Goal: Information Seeking & Learning: Learn about a topic

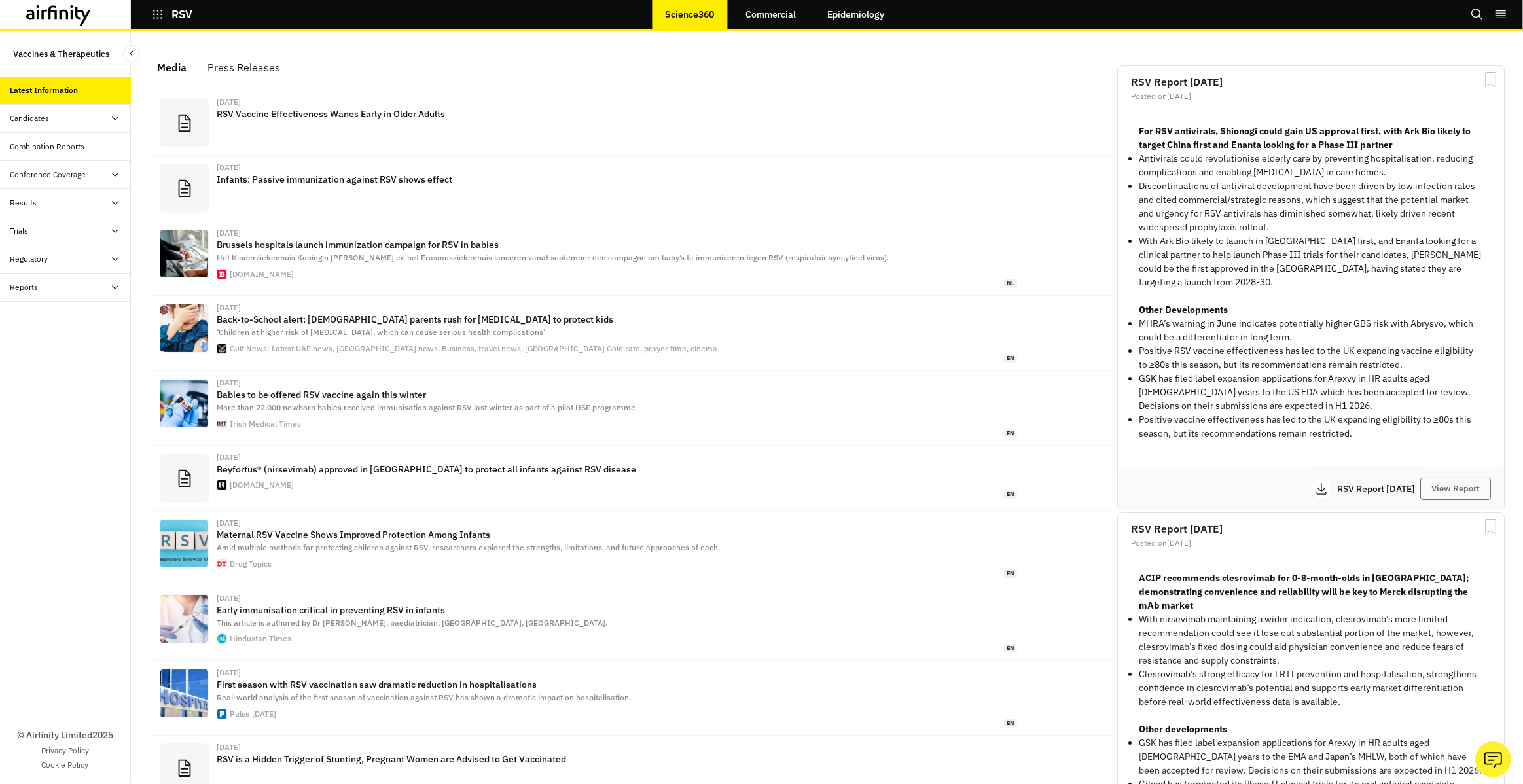
scroll to position [813, 393]
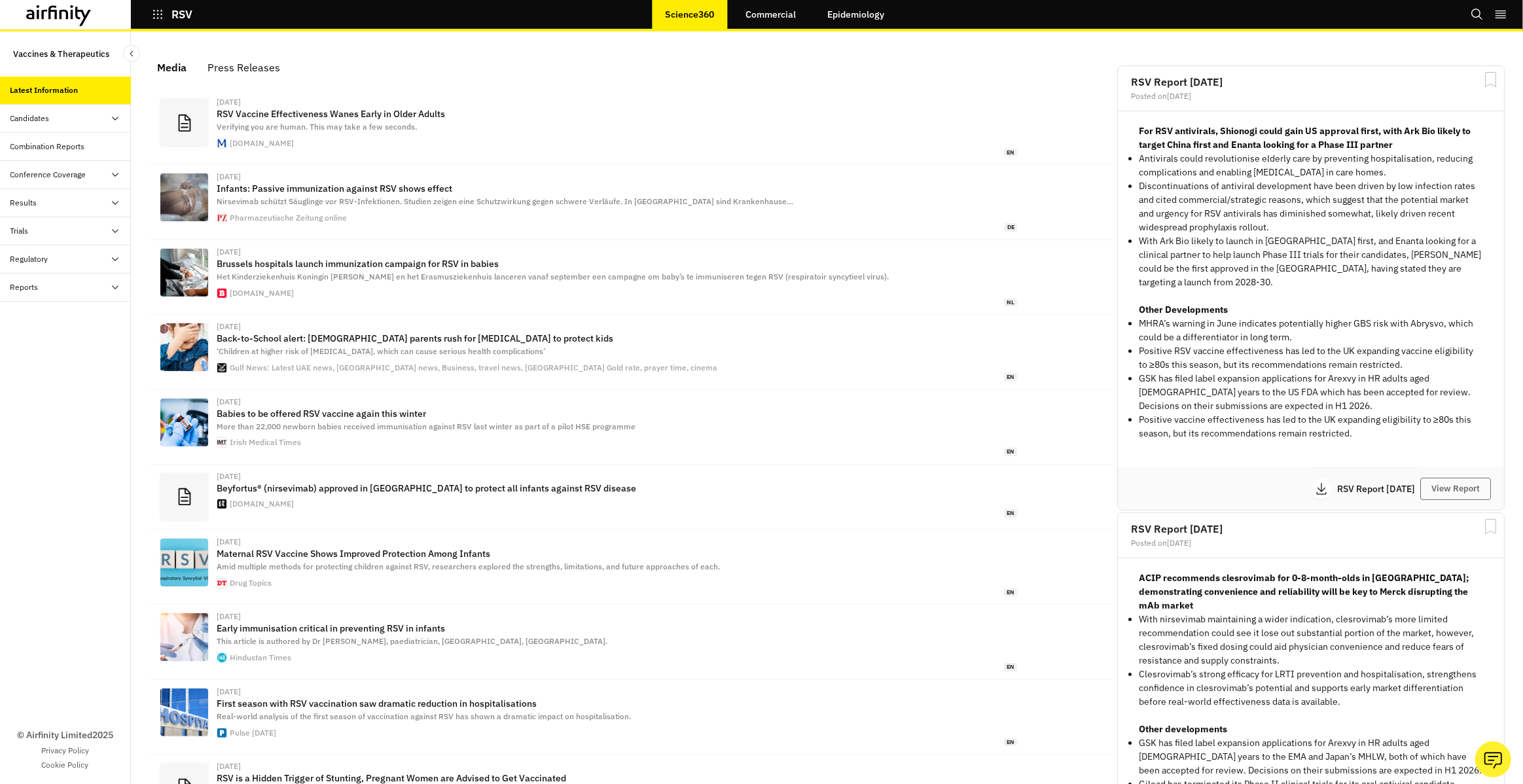
click at [834, 22] on link "Epidemiology" at bounding box center [856, 15] width 84 height 31
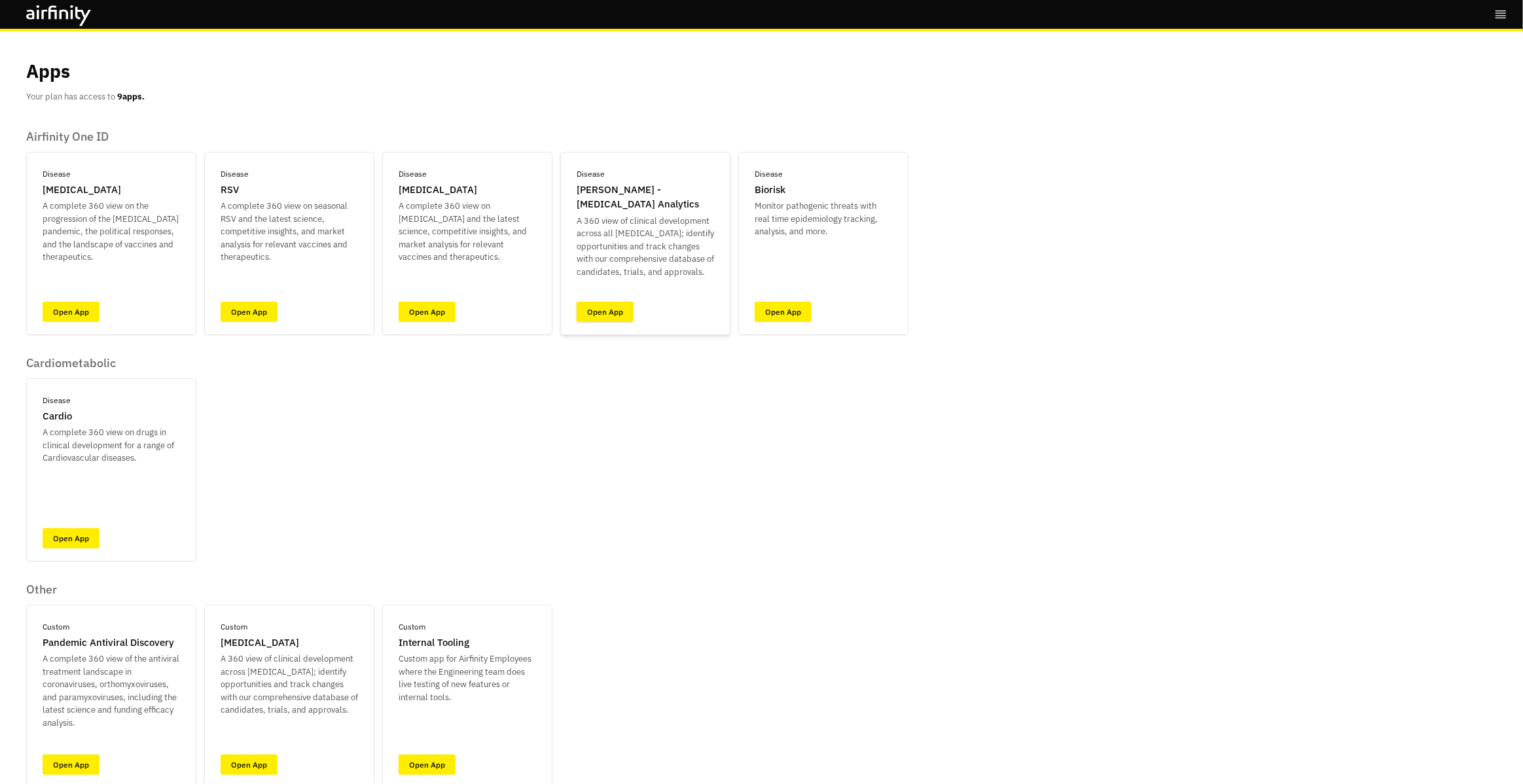
click at [616, 312] on link "Open App" at bounding box center [605, 311] width 57 height 20
click at [244, 316] on link "Open App" at bounding box center [249, 311] width 57 height 20
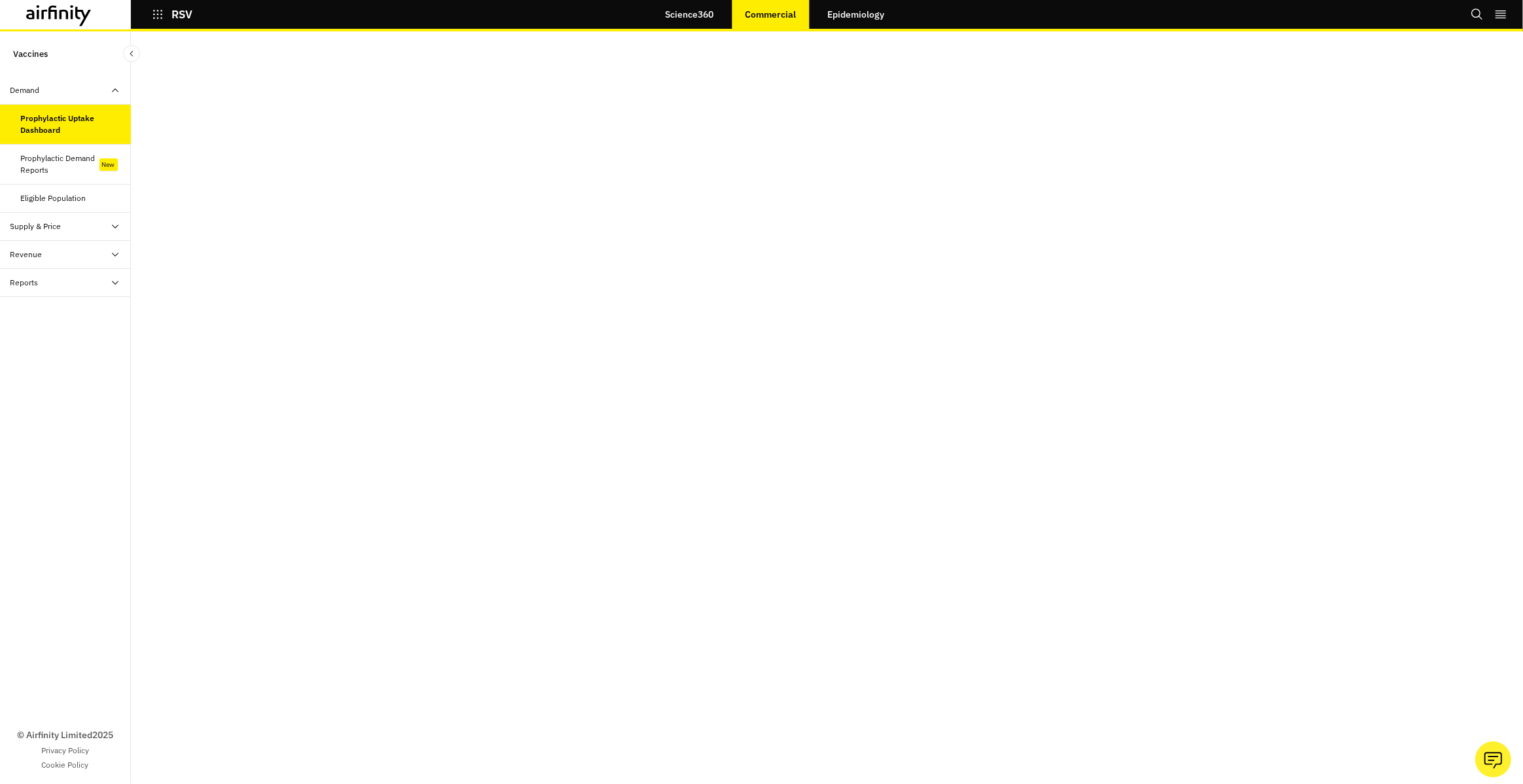
click at [59, 25] on icon at bounding box center [58, 16] width 65 height 21
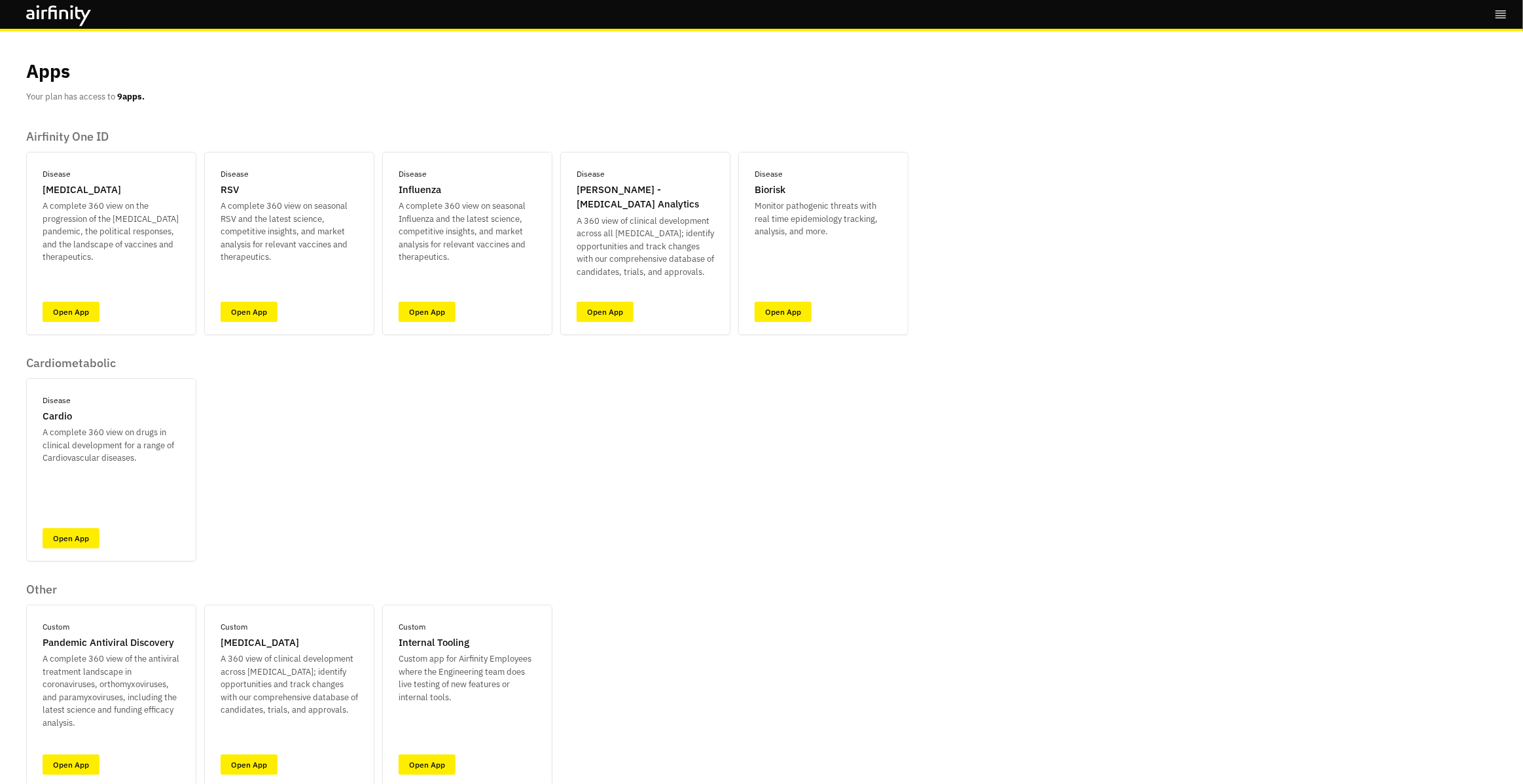
scroll to position [51, 0]
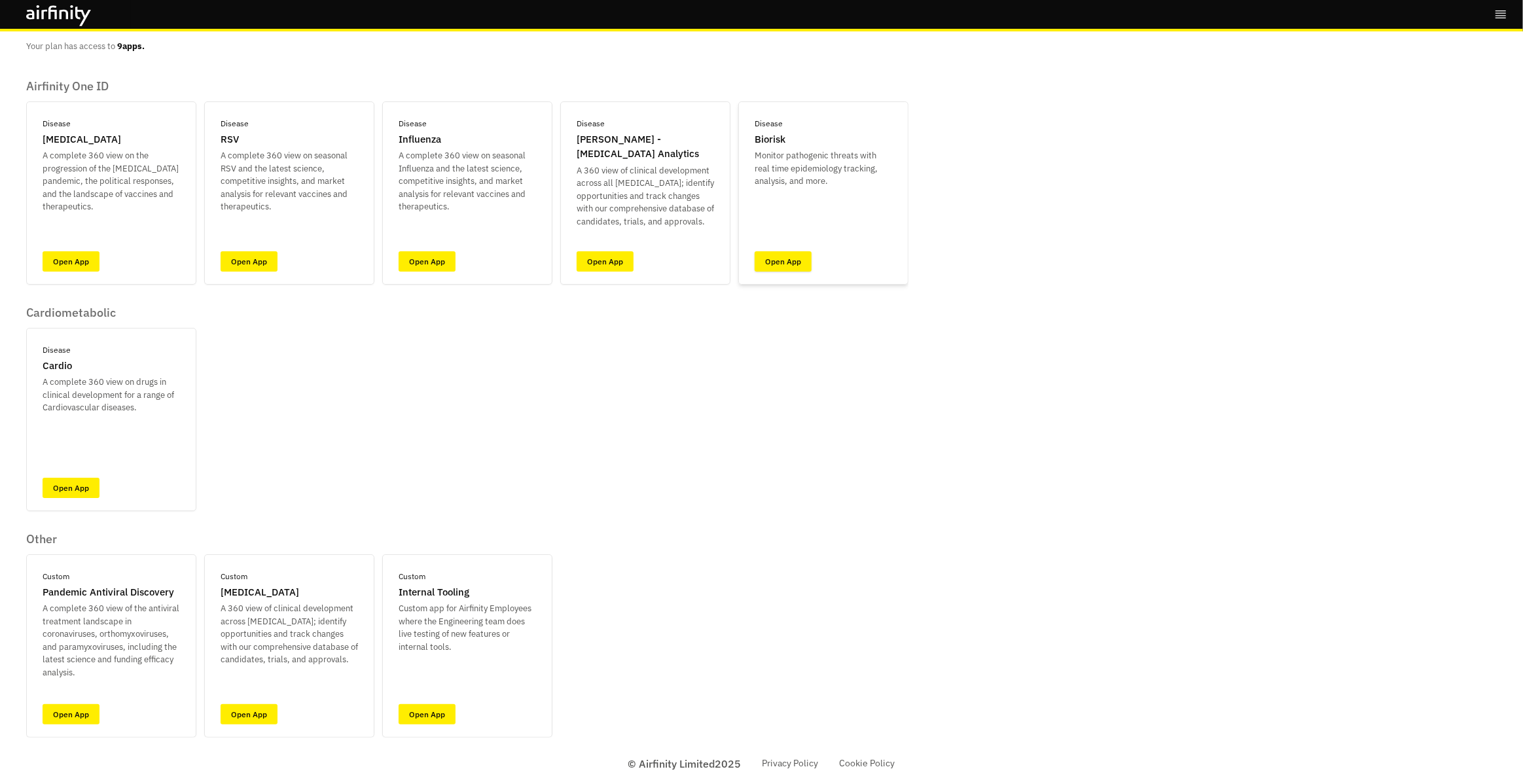
click at [786, 262] on link "Open App" at bounding box center [782, 261] width 57 height 20
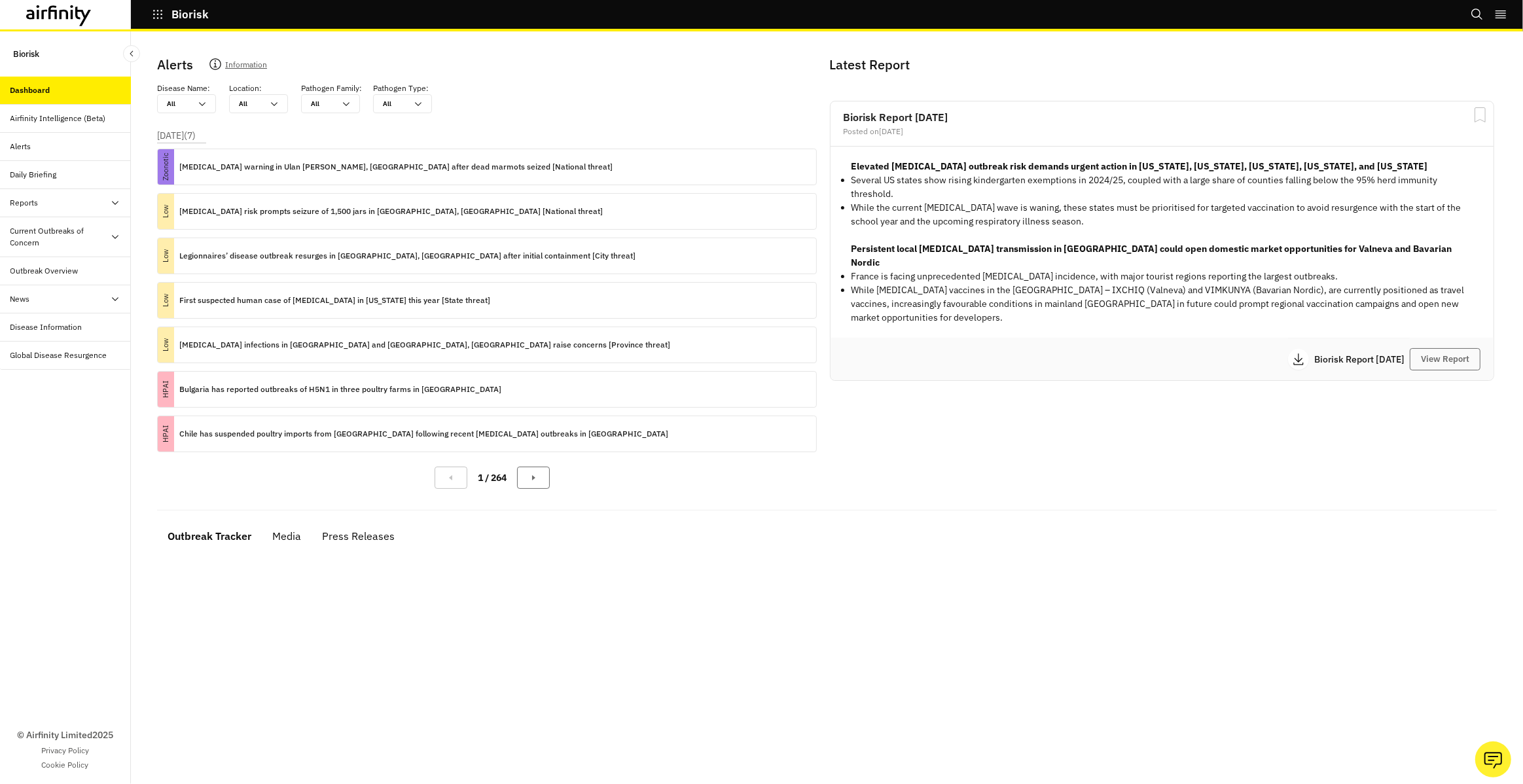
click at [27, 230] on div "Current Outbreaks of Concern" at bounding box center [60, 237] width 99 height 23
click at [46, 295] on div "Mpox" at bounding box center [76, 299] width 110 height 12
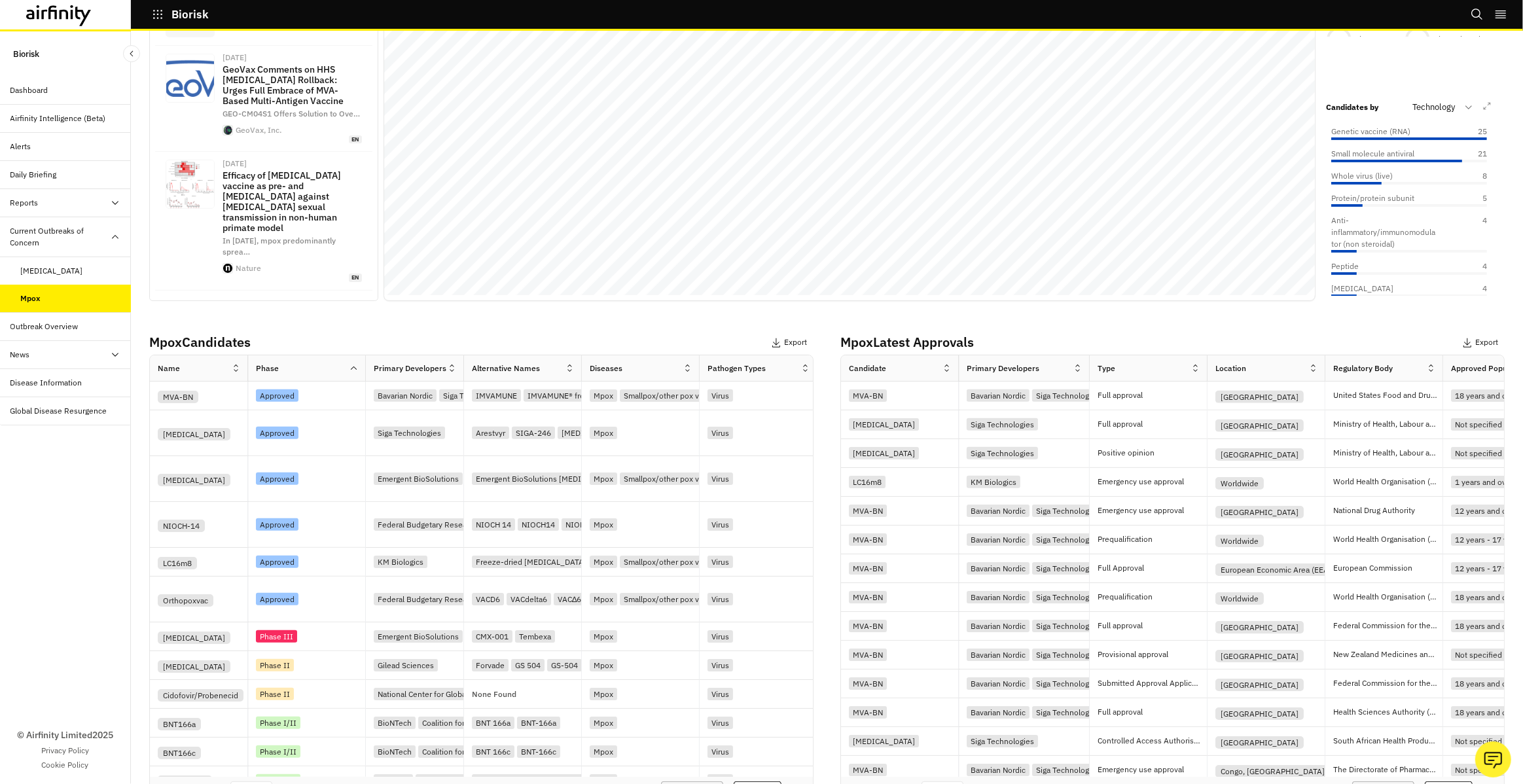
scroll to position [0, 65]
click at [77, 17] on icon at bounding box center [84, 17] width 16 height 19
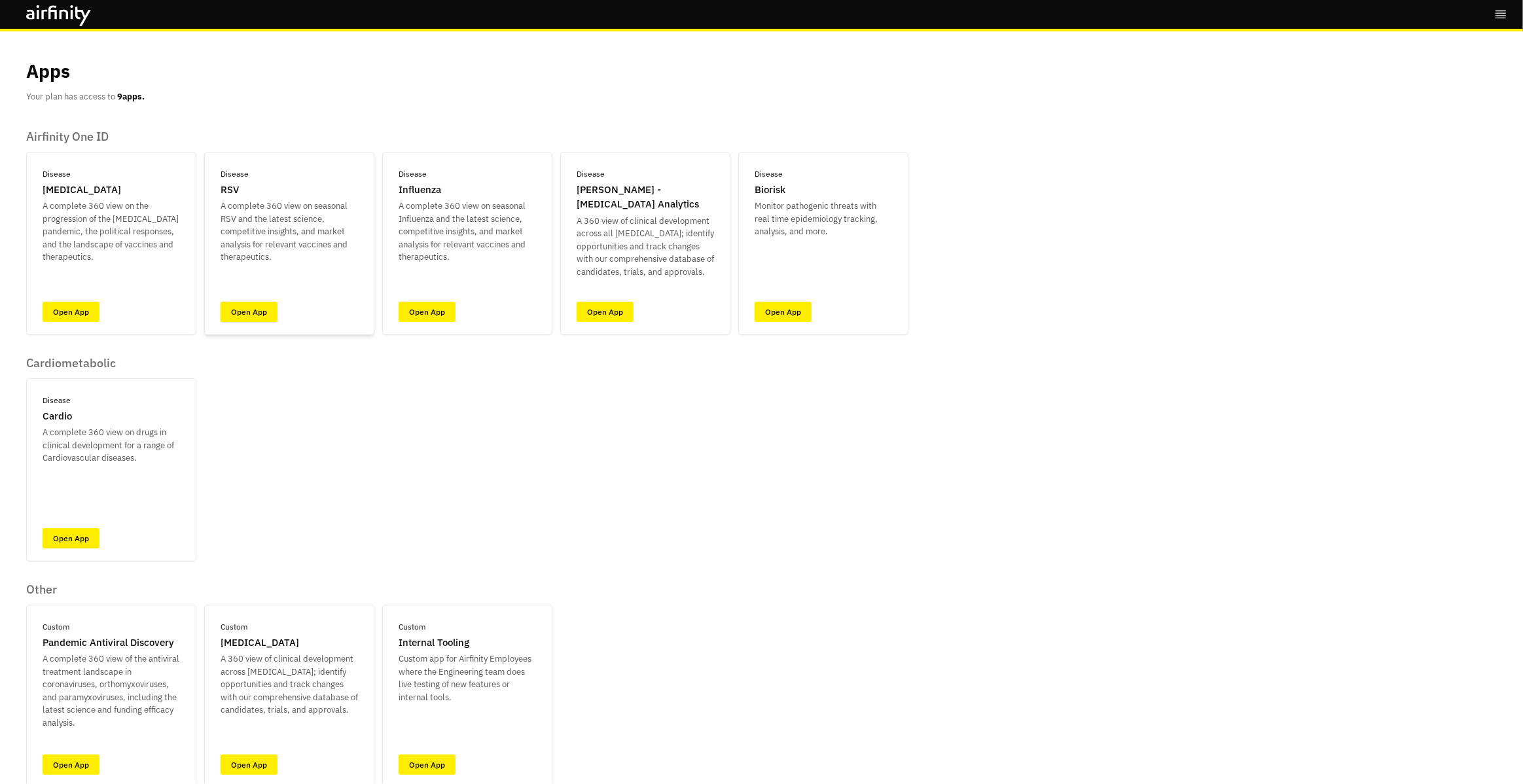
click at [258, 316] on link "Open App" at bounding box center [249, 311] width 57 height 20
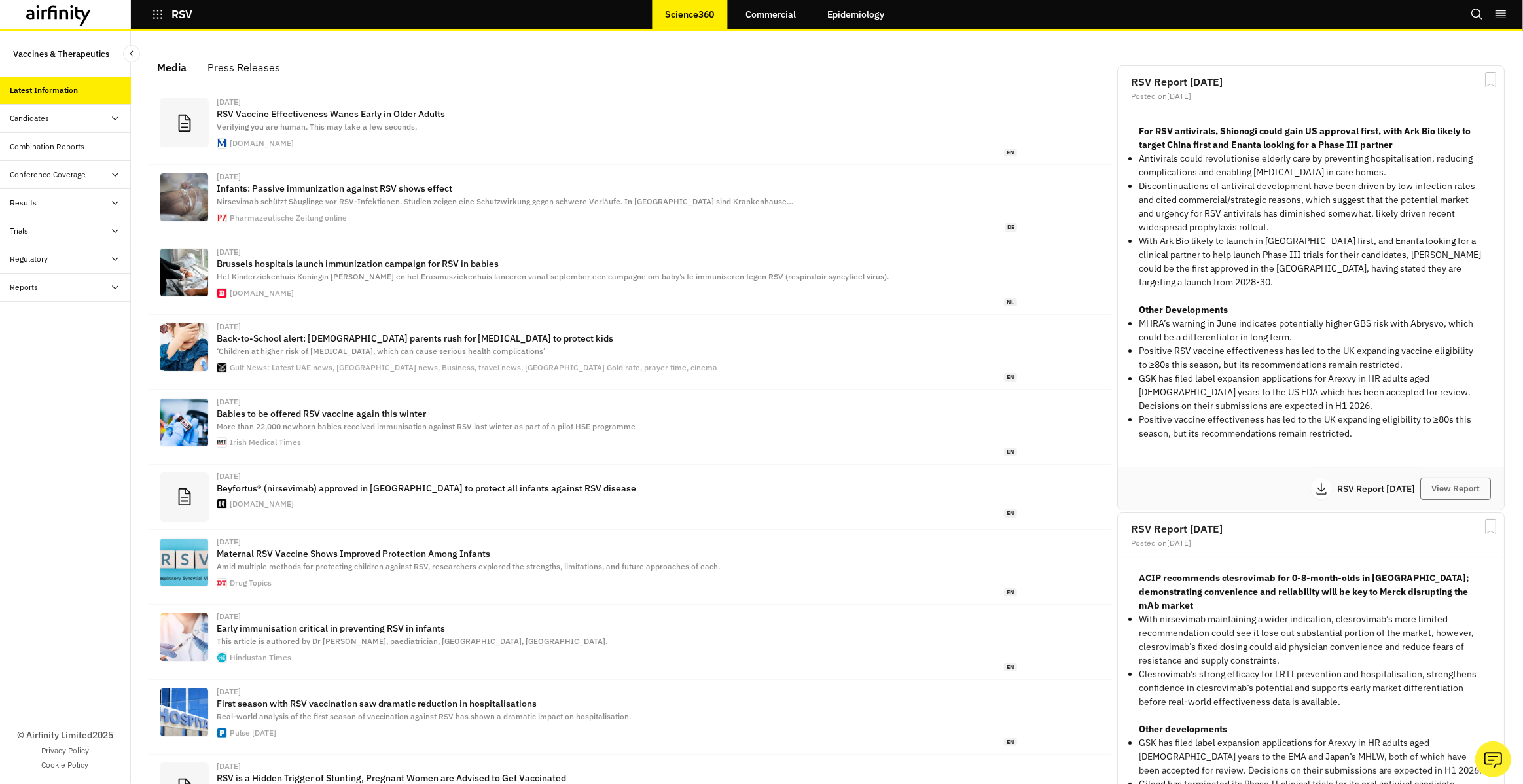
scroll to position [822, 393]
click at [854, 15] on link "Epidemiology" at bounding box center [856, 15] width 84 height 31
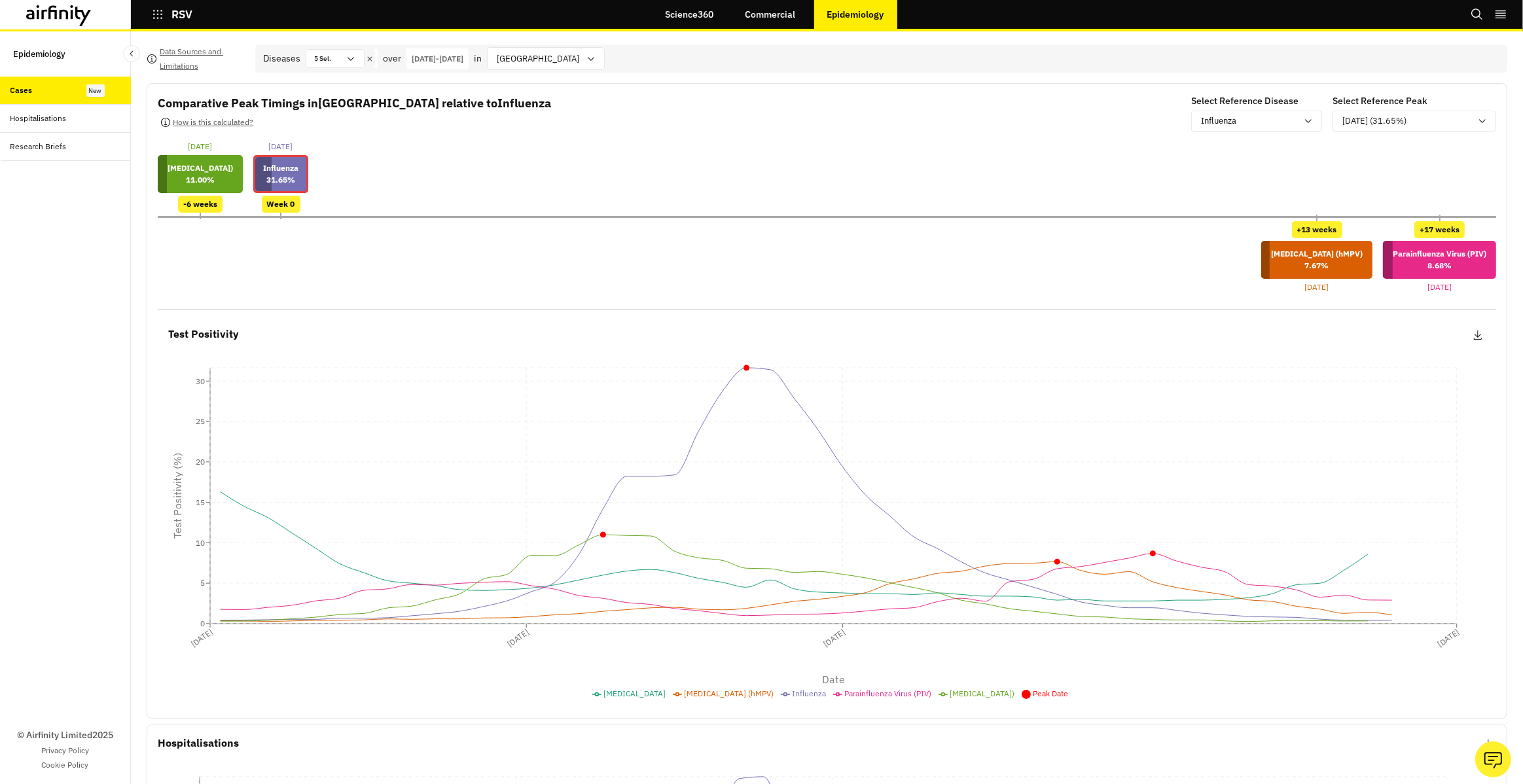
click at [22, 15] on div at bounding box center [65, 15] width 131 height 29
click at [37, 14] on icon at bounding box center [58, 16] width 65 height 21
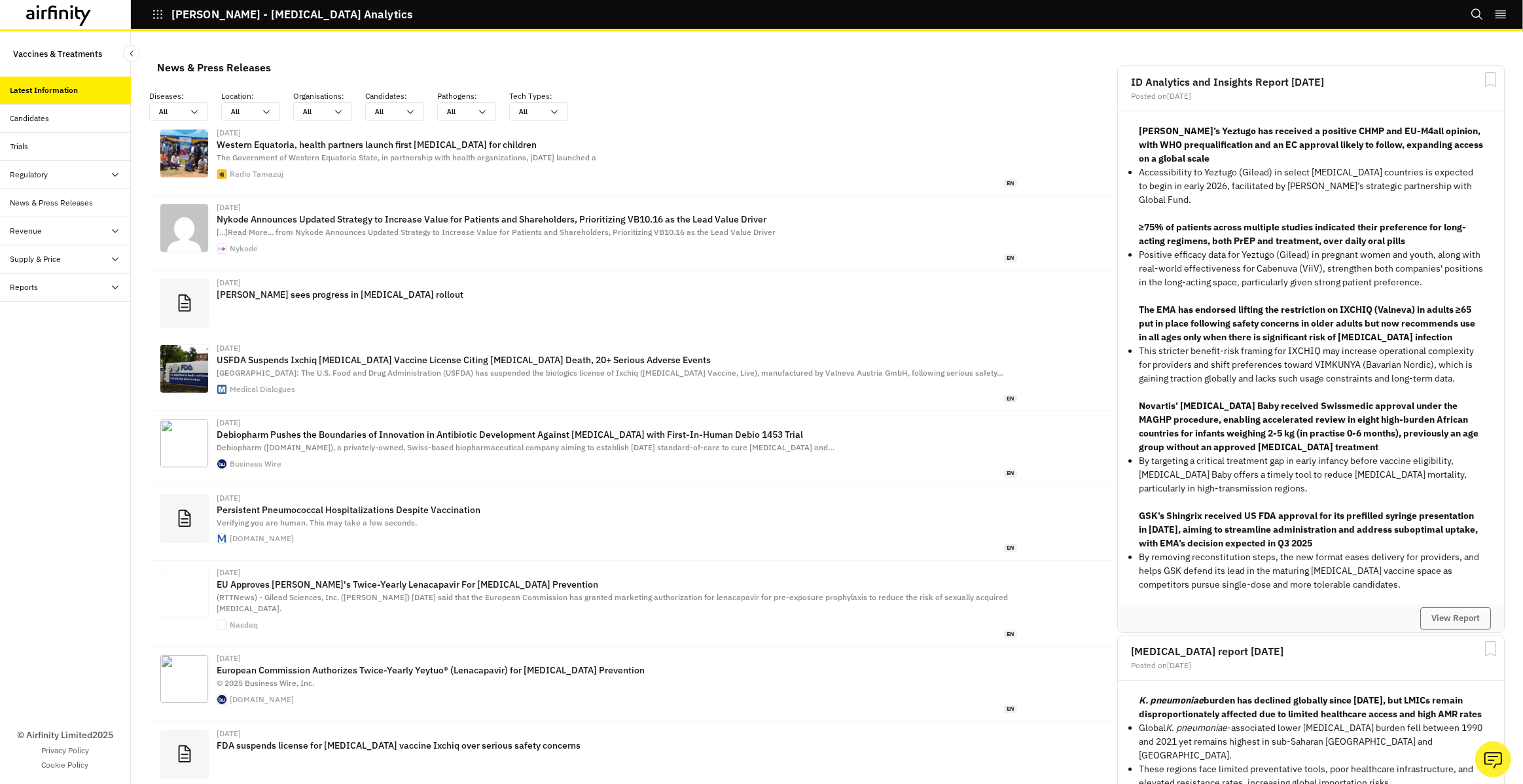
scroll to position [863, 393]
click at [23, 9] on div at bounding box center [65, 15] width 131 height 29
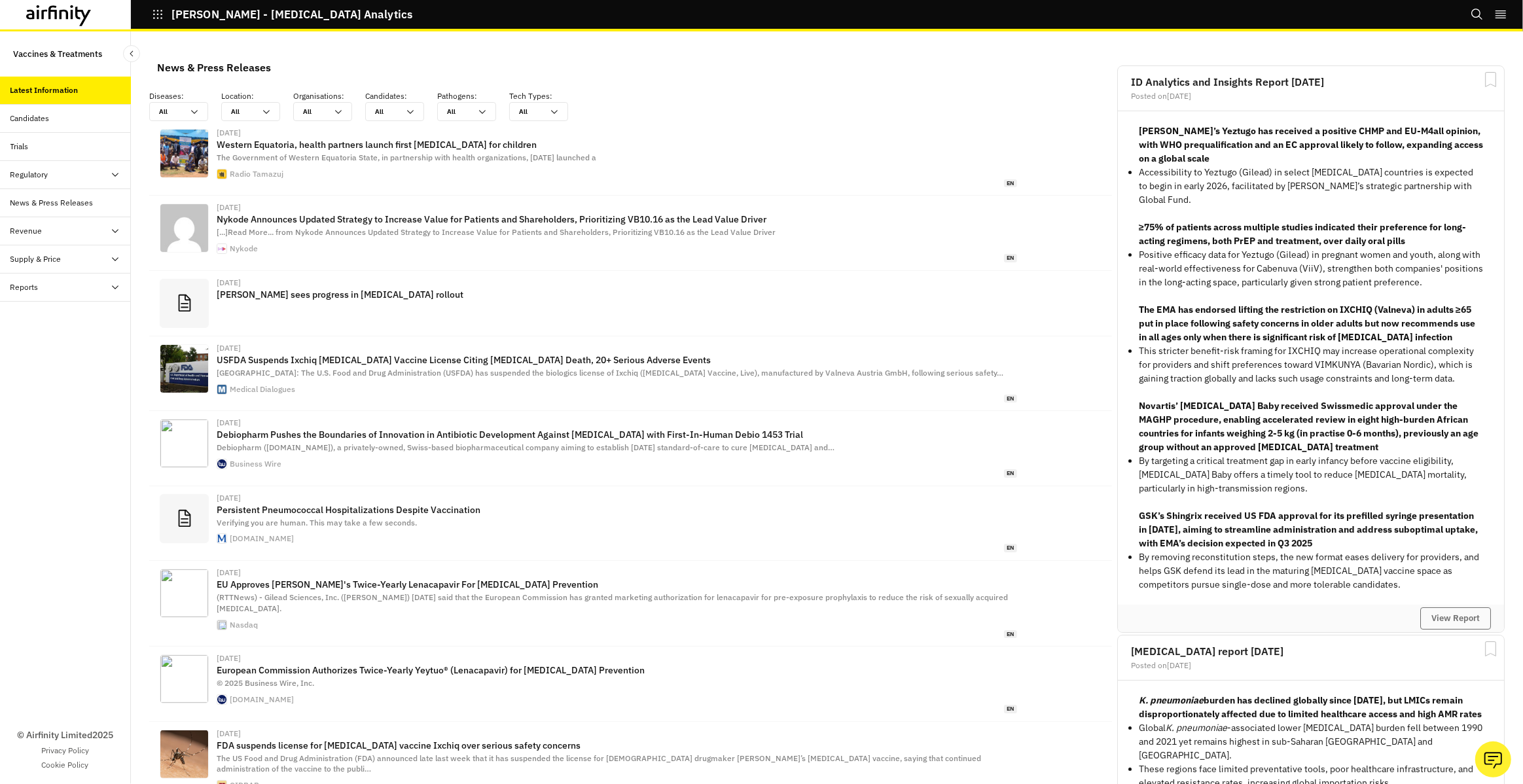
click at [38, 17] on icon at bounding box center [38, 14] width 2 height 9
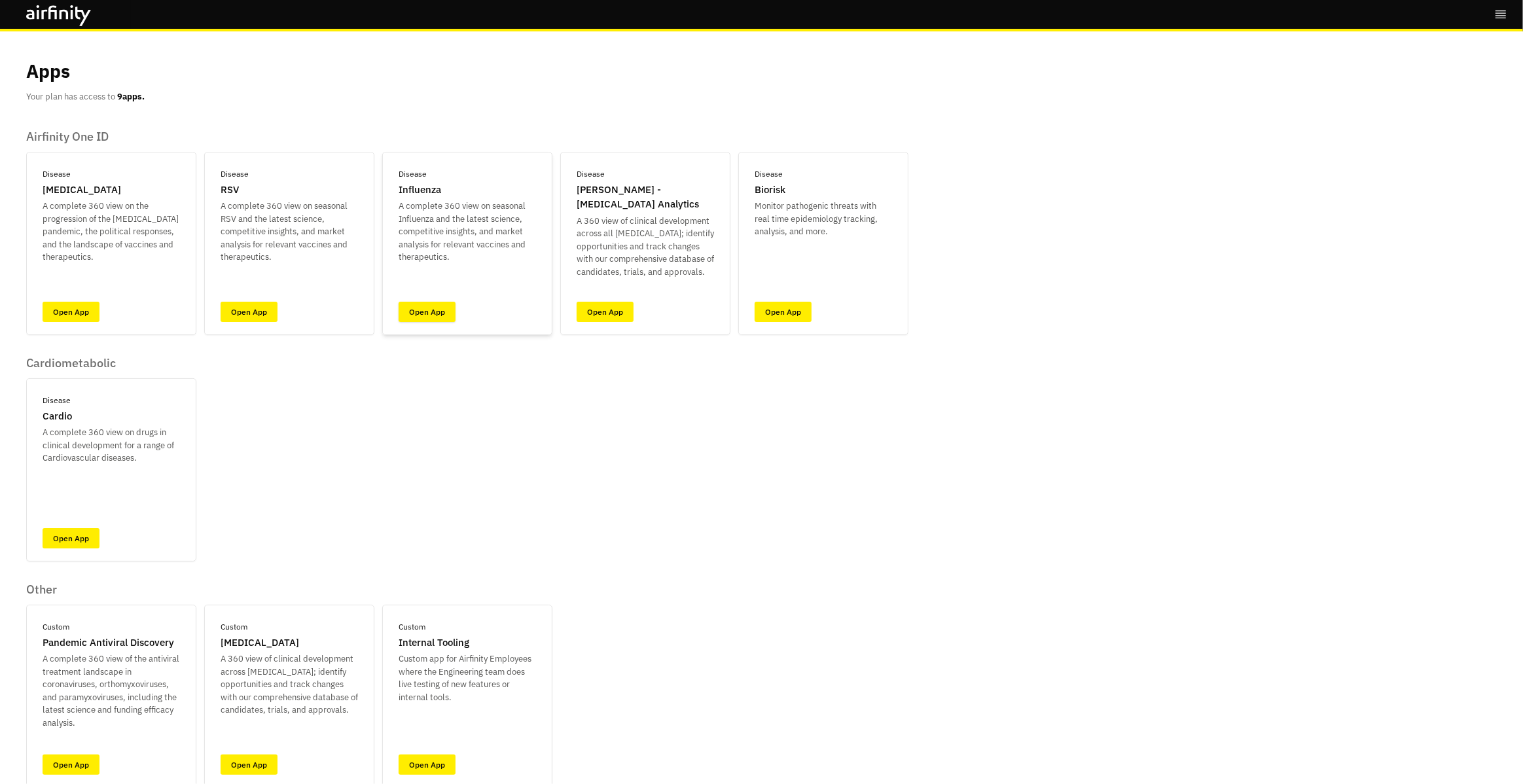
click at [407, 315] on link "Open App" at bounding box center [427, 311] width 57 height 20
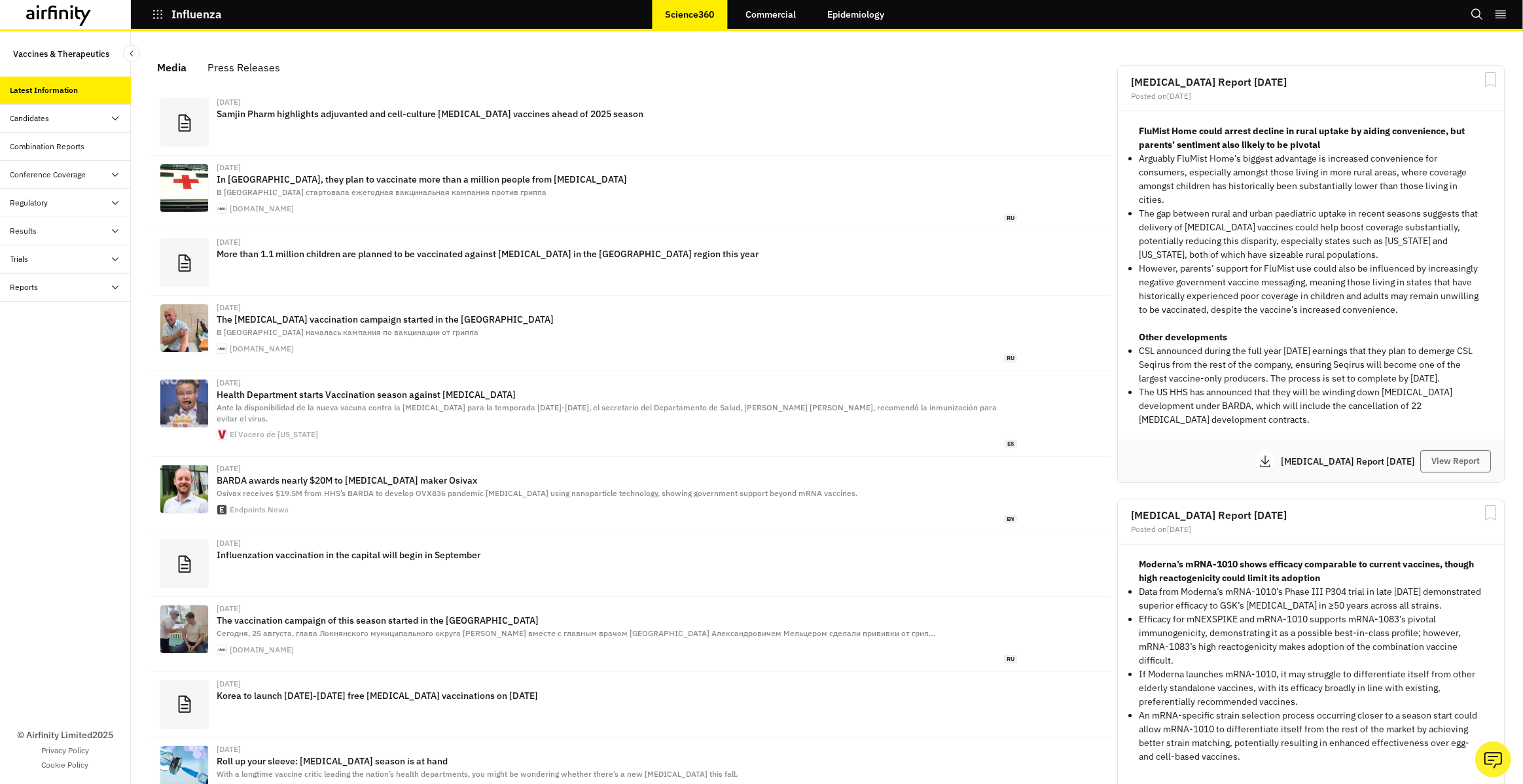
scroll to position [803, 393]
click at [822, 17] on link "Epidemiology" at bounding box center [856, 15] width 84 height 31
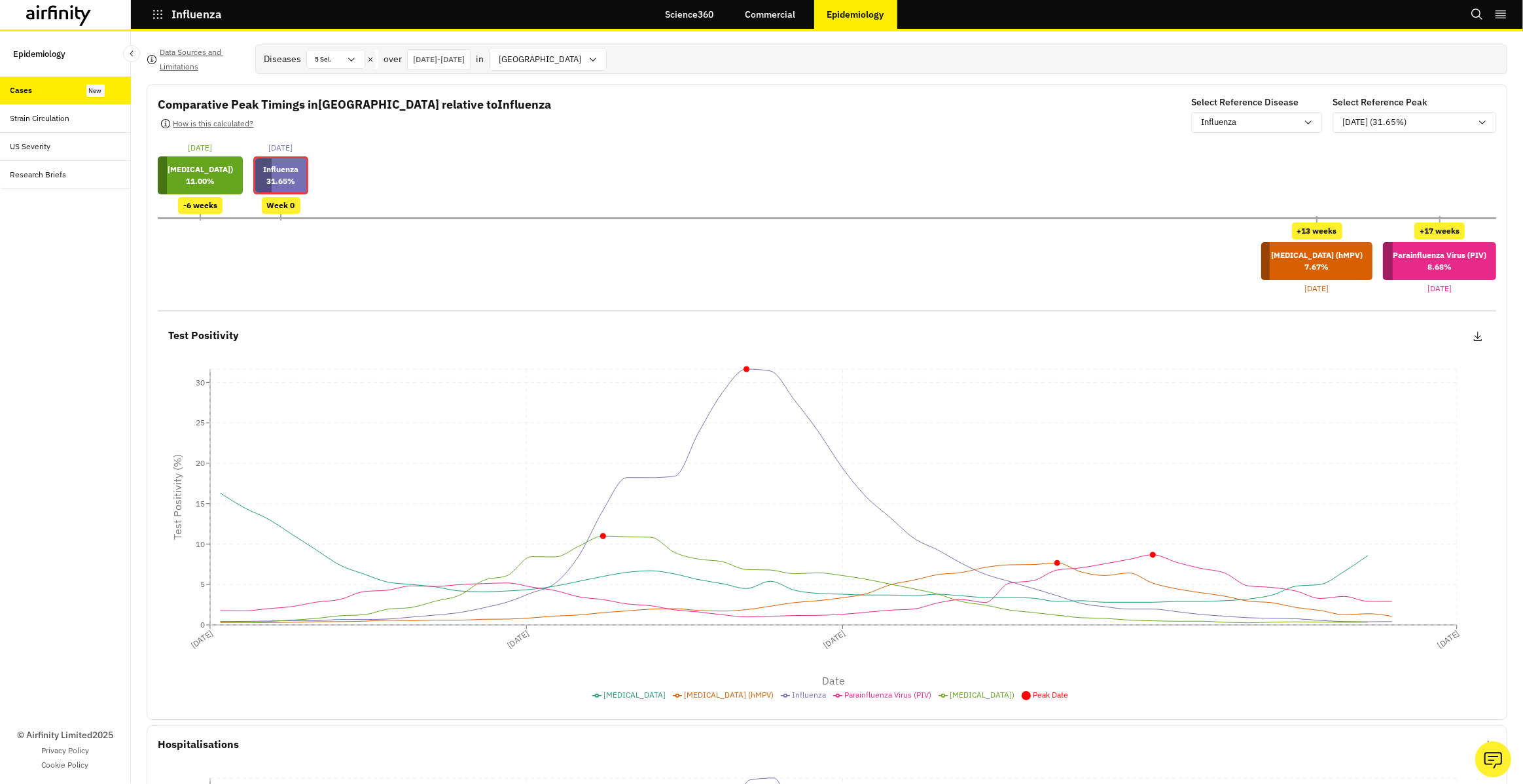
click at [41, 13] on icon at bounding box center [58, 16] width 65 height 21
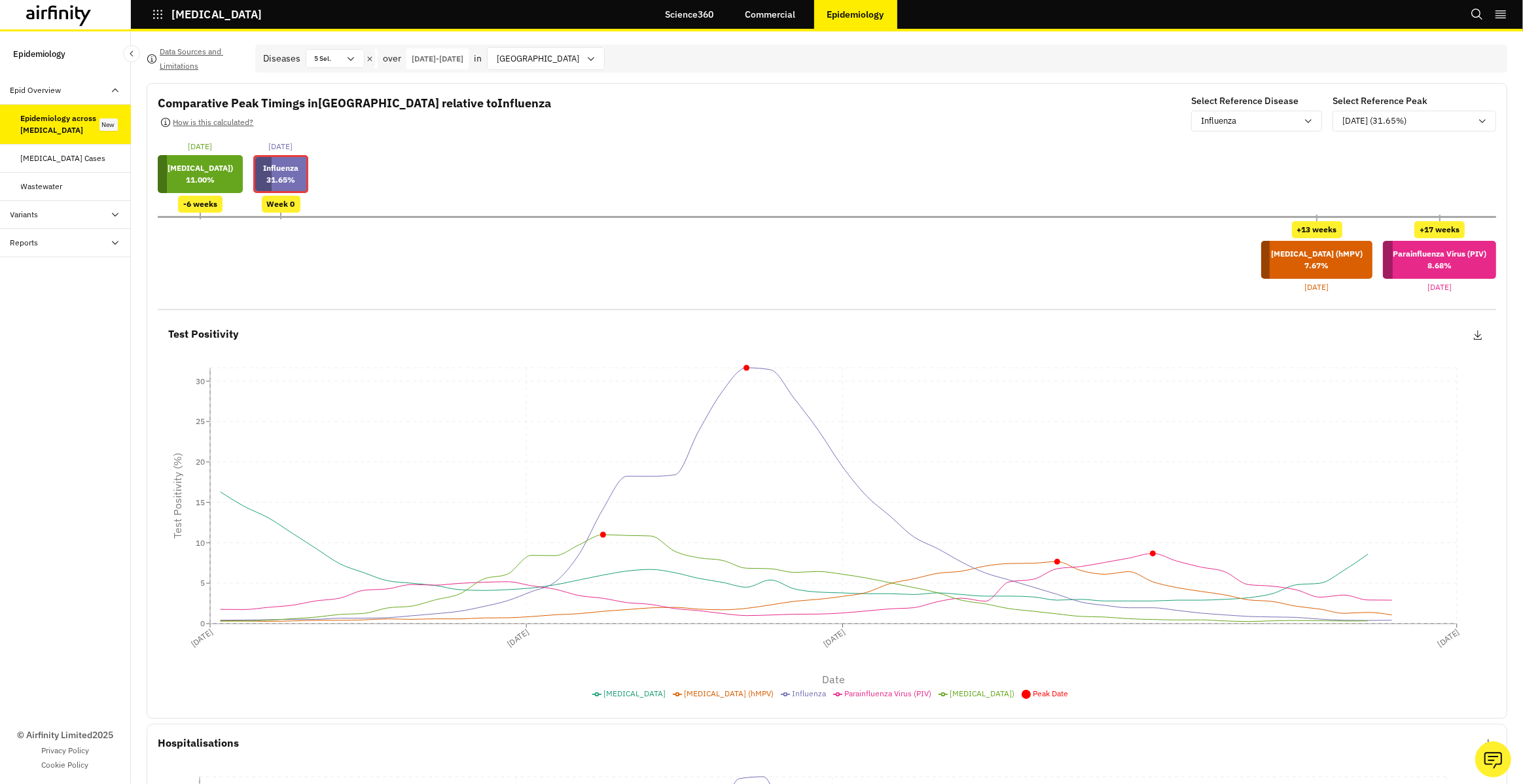
click at [79, 24] on icon at bounding box center [58, 16] width 65 height 21
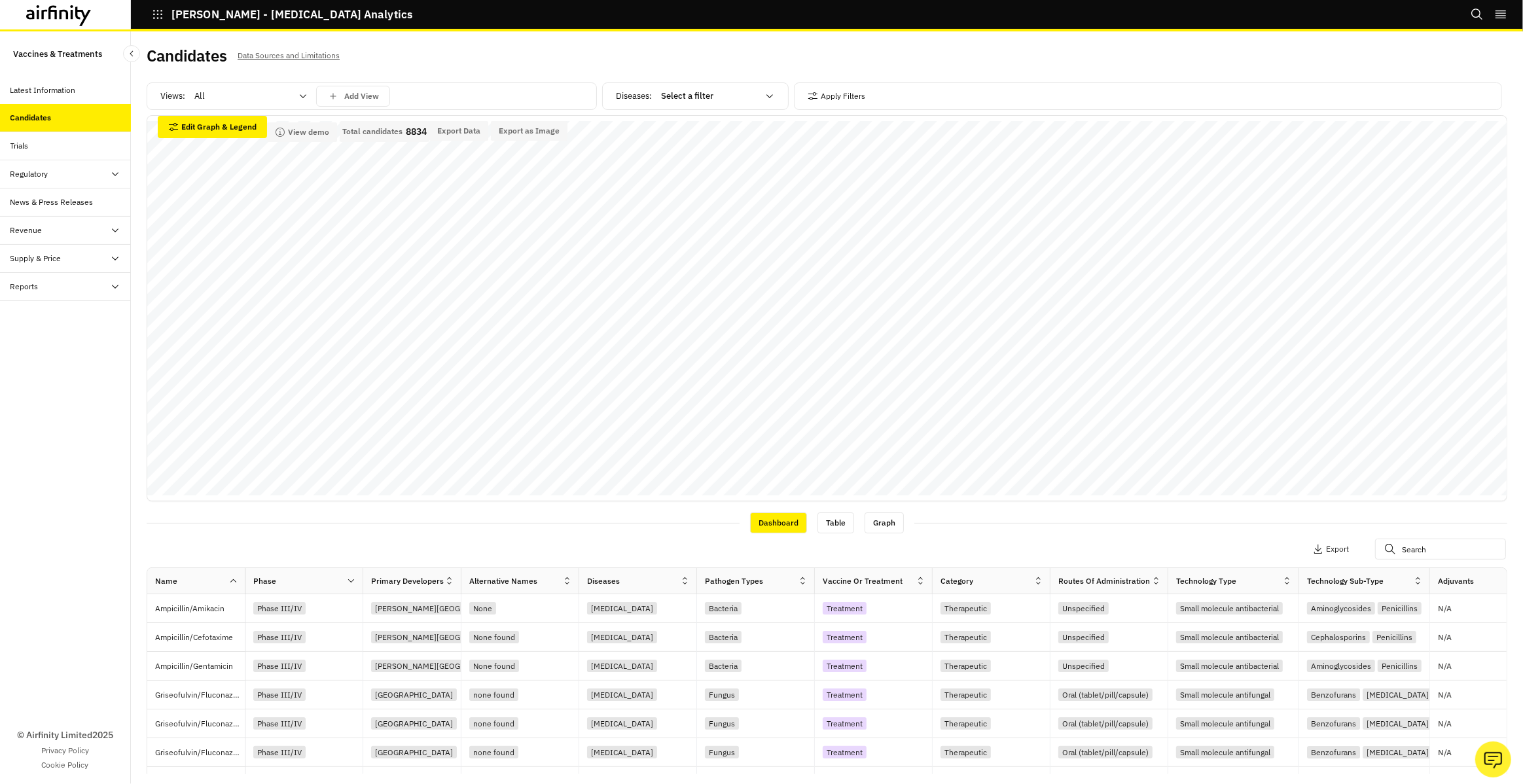
click at [74, 23] on icon at bounding box center [58, 16] width 65 height 21
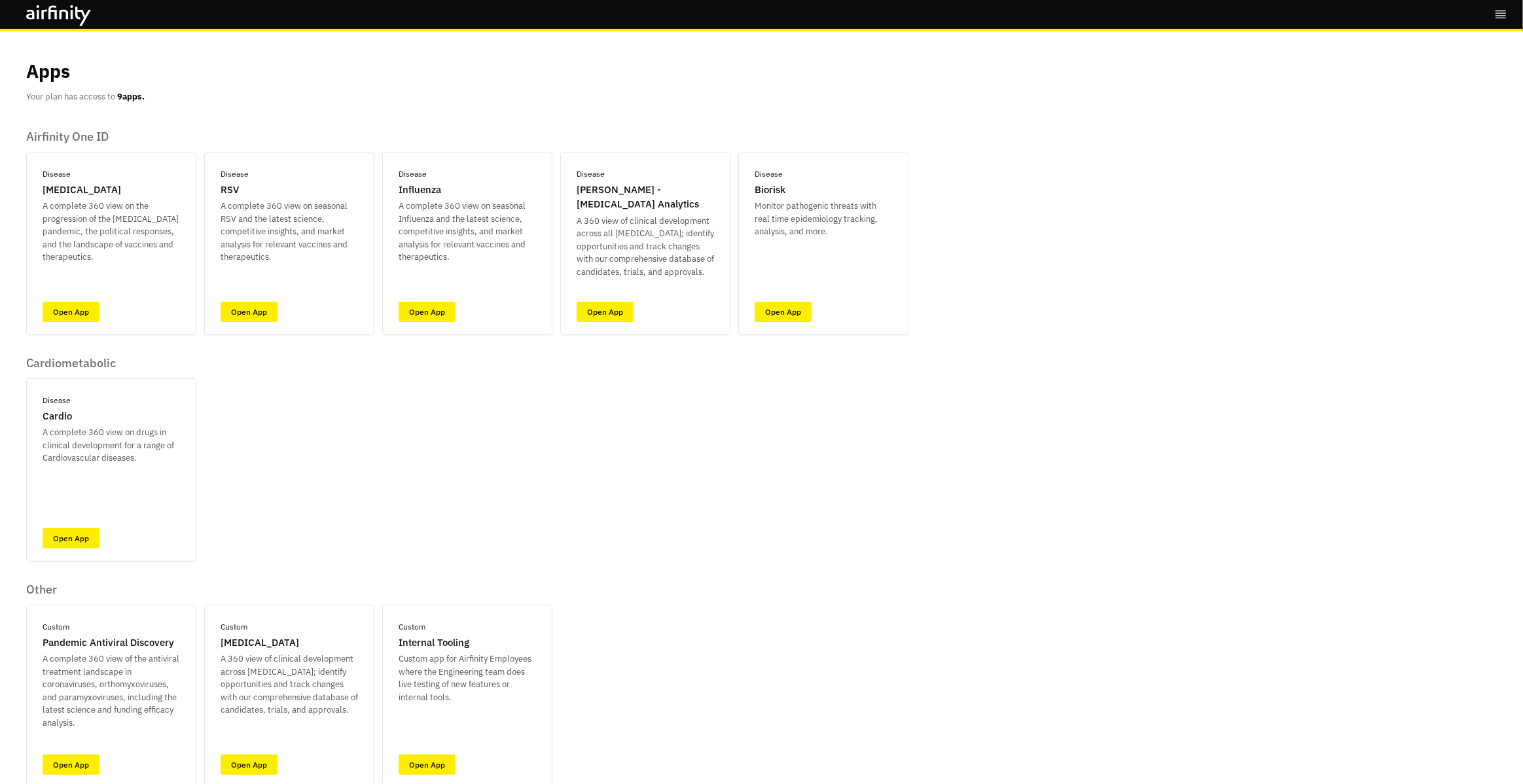
scroll to position [51, 0]
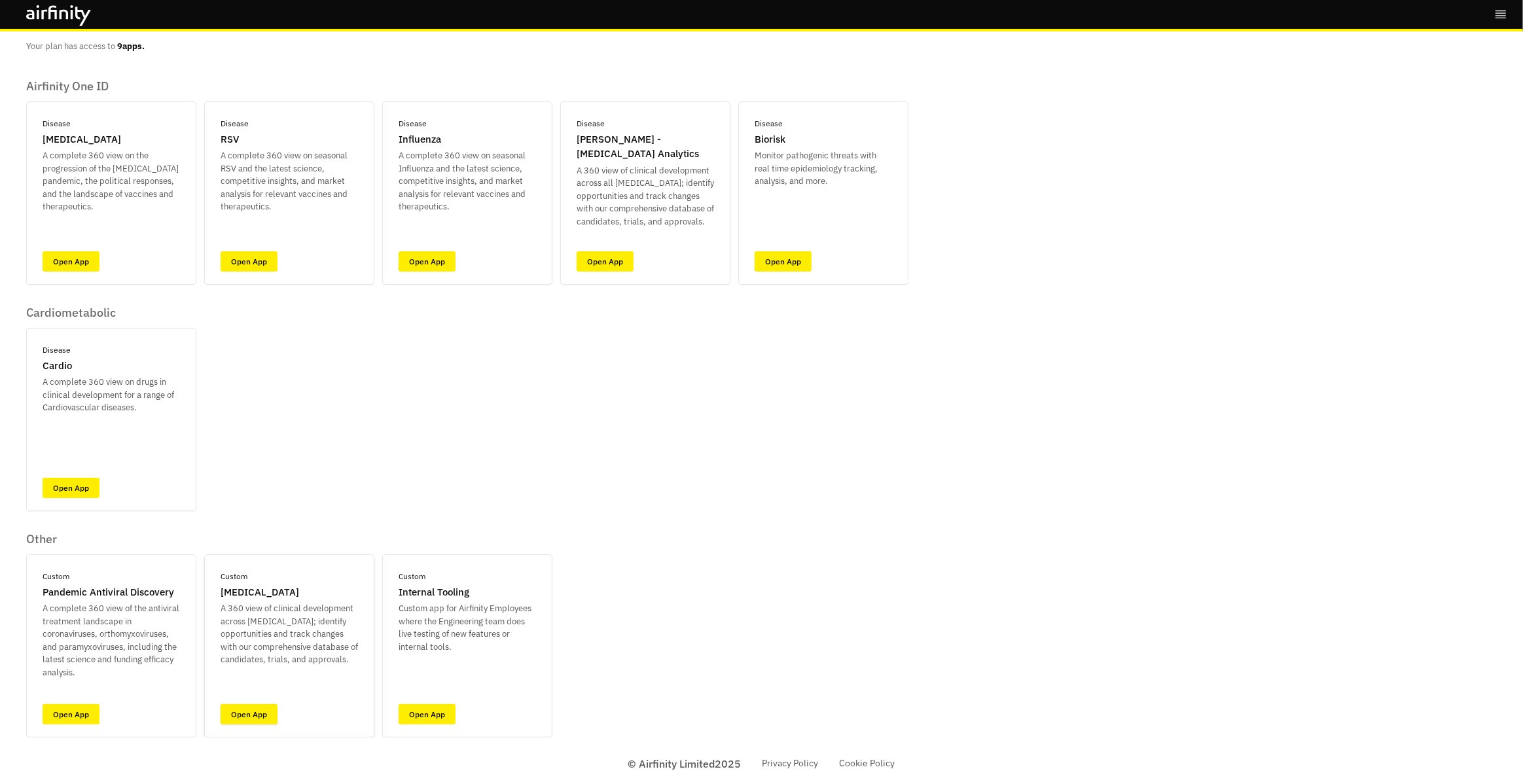
click at [260, 715] on link "Open App" at bounding box center [249, 713] width 57 height 20
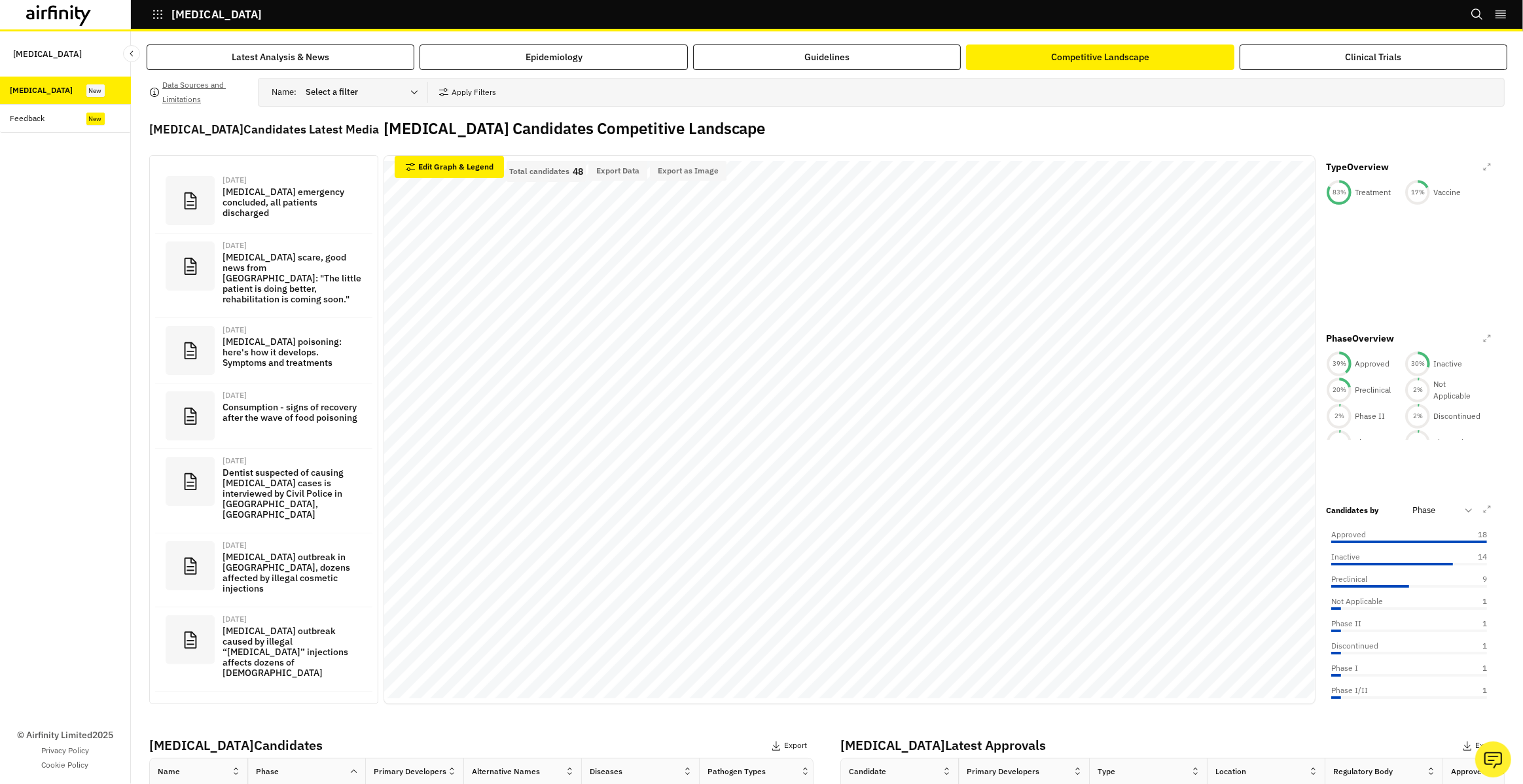
click at [86, 22] on icon at bounding box center [58, 16] width 65 height 21
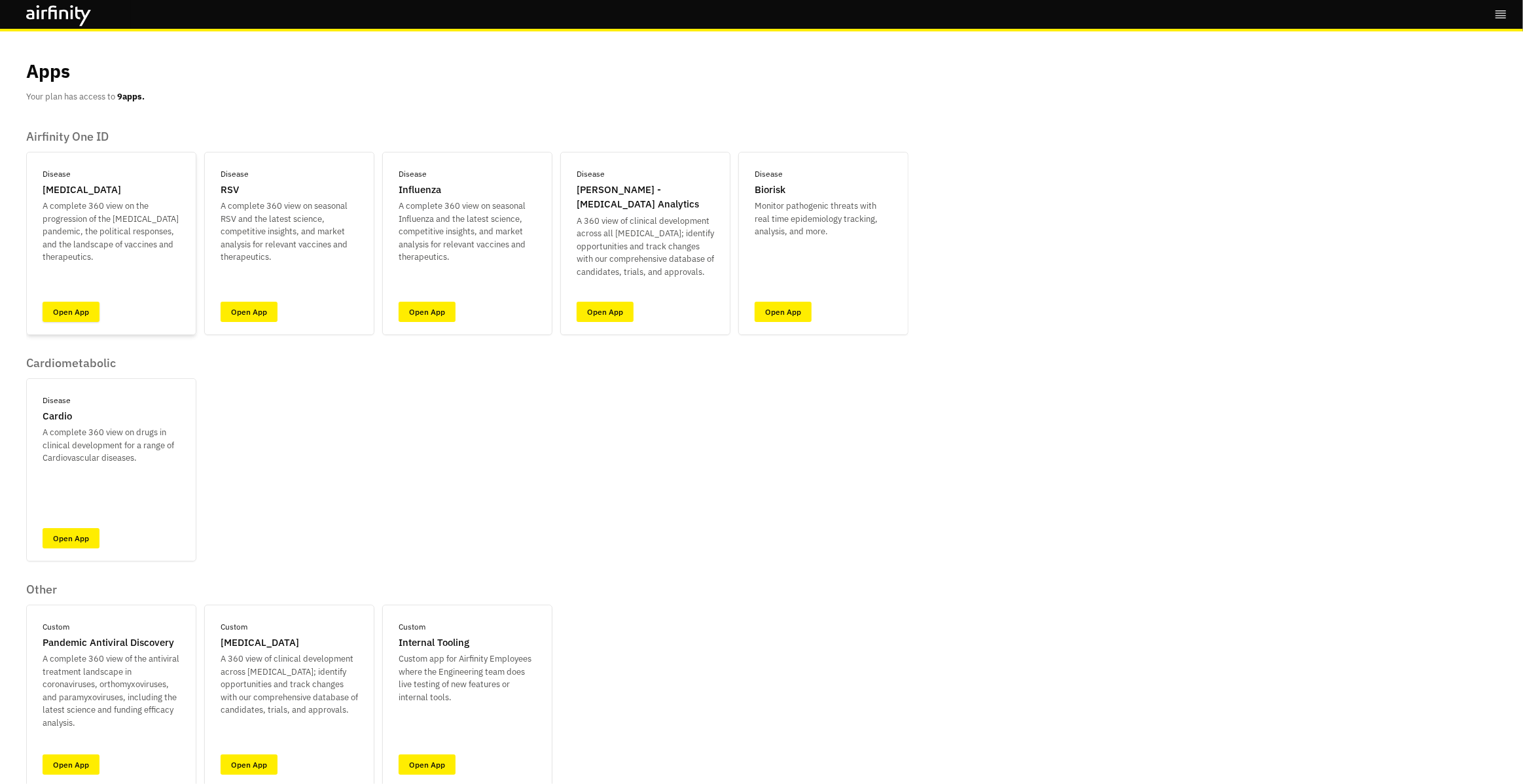
click at [75, 321] on link "Open App" at bounding box center [71, 311] width 57 height 20
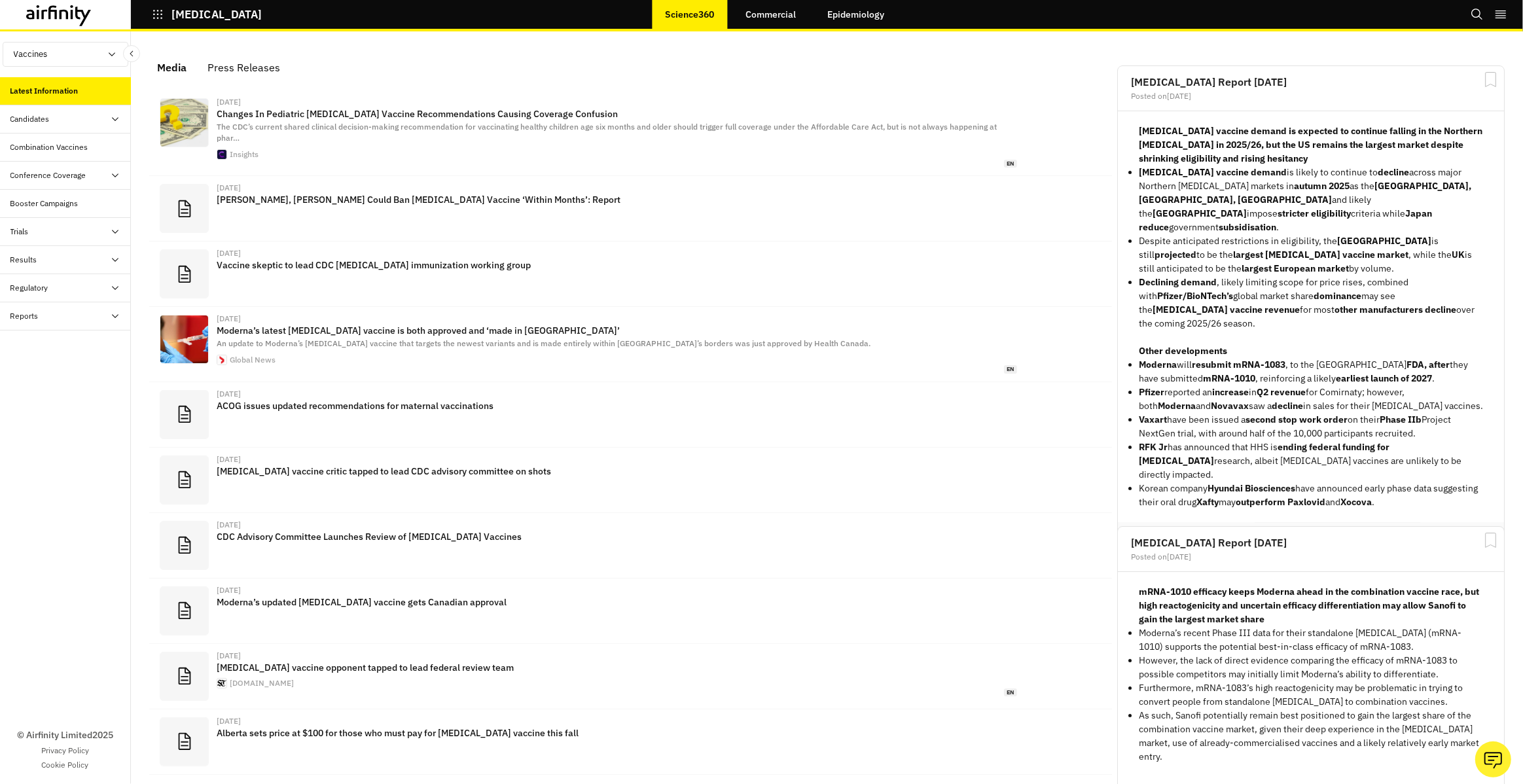
scroll to position [830, 393]
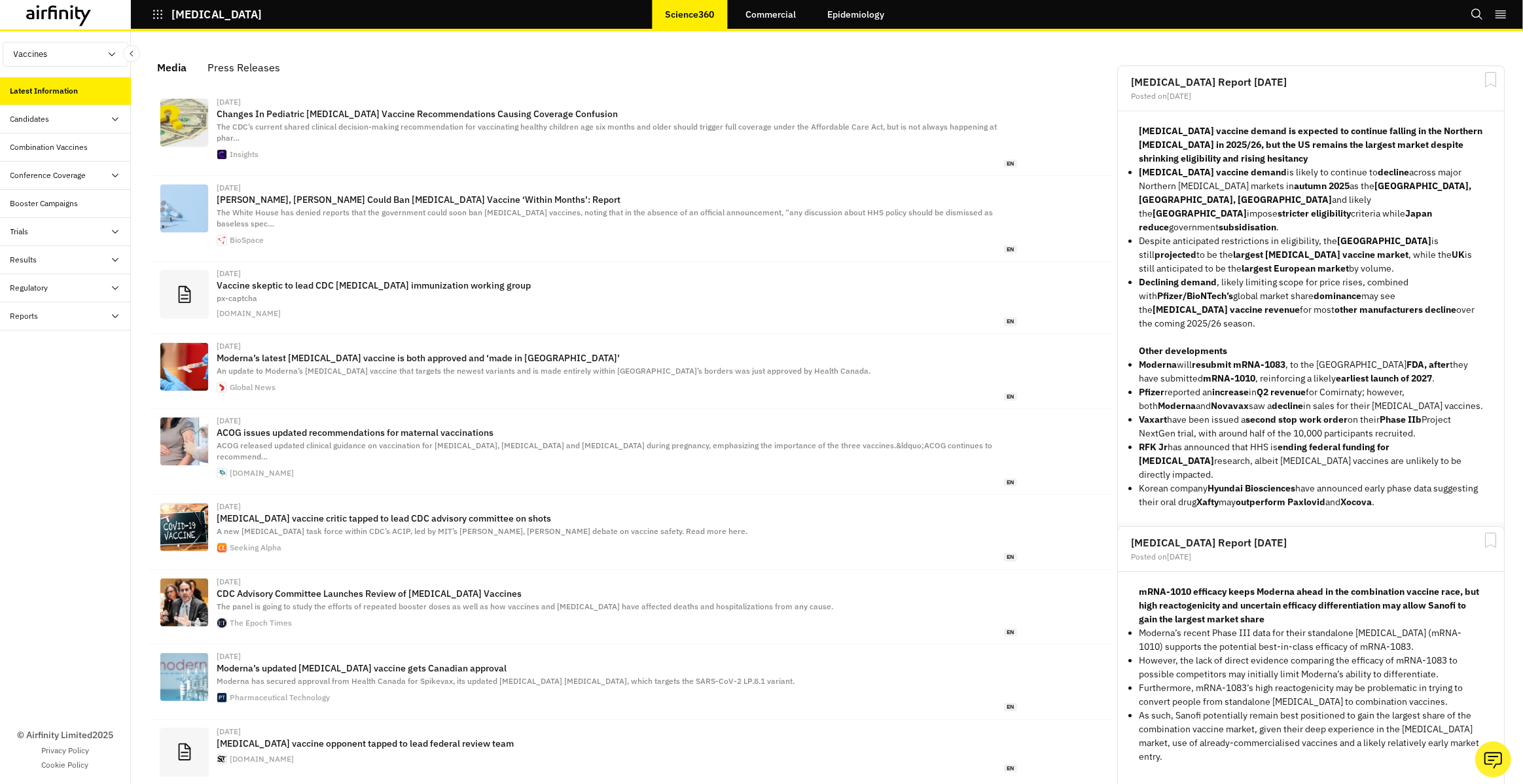
click at [90, 120] on div "Candidates" at bounding box center [71, 119] width 121 height 12
click at [86, 150] on div "Dashboard" at bounding box center [76, 147] width 110 height 12
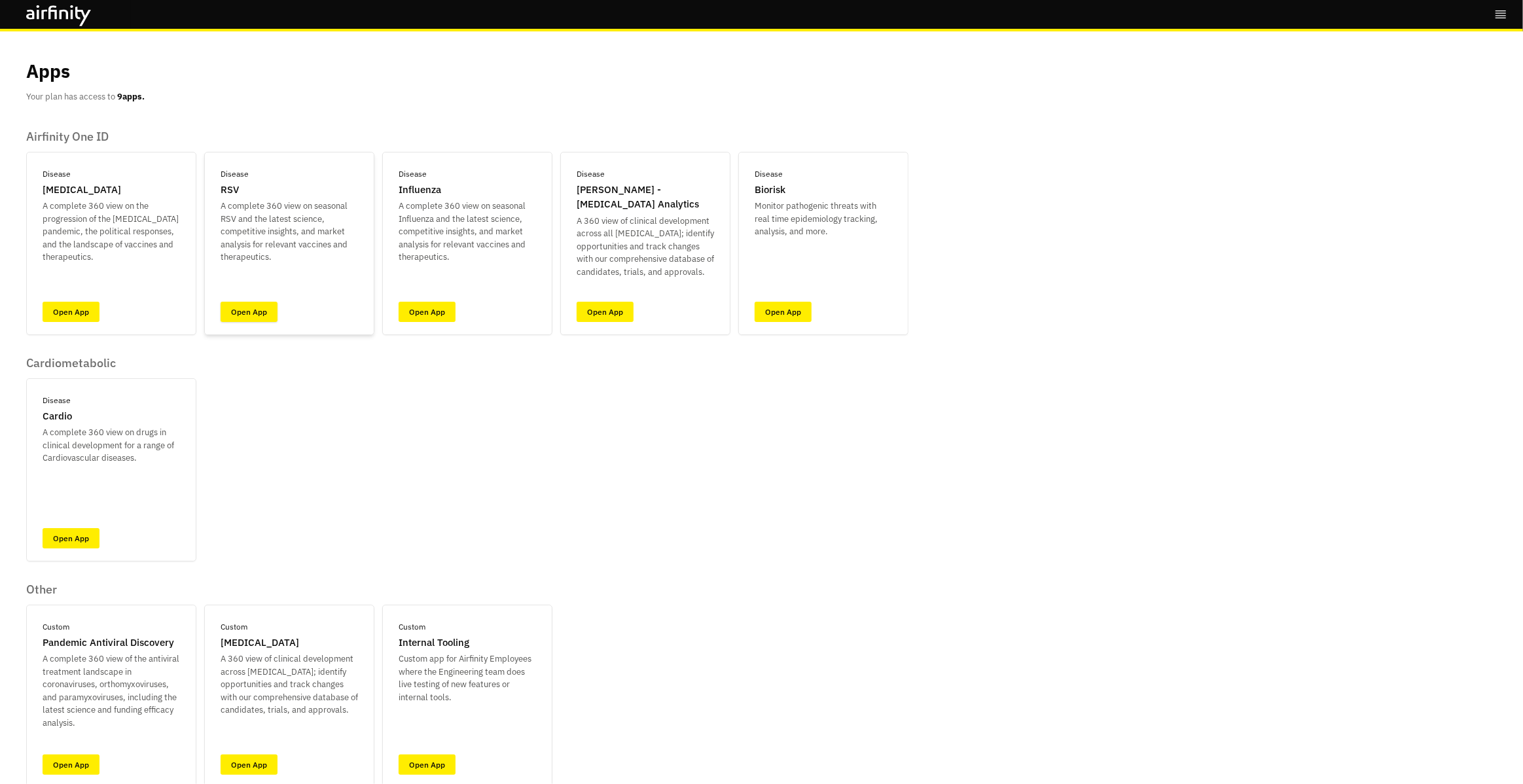
click at [254, 320] on link "Open App" at bounding box center [249, 311] width 57 height 20
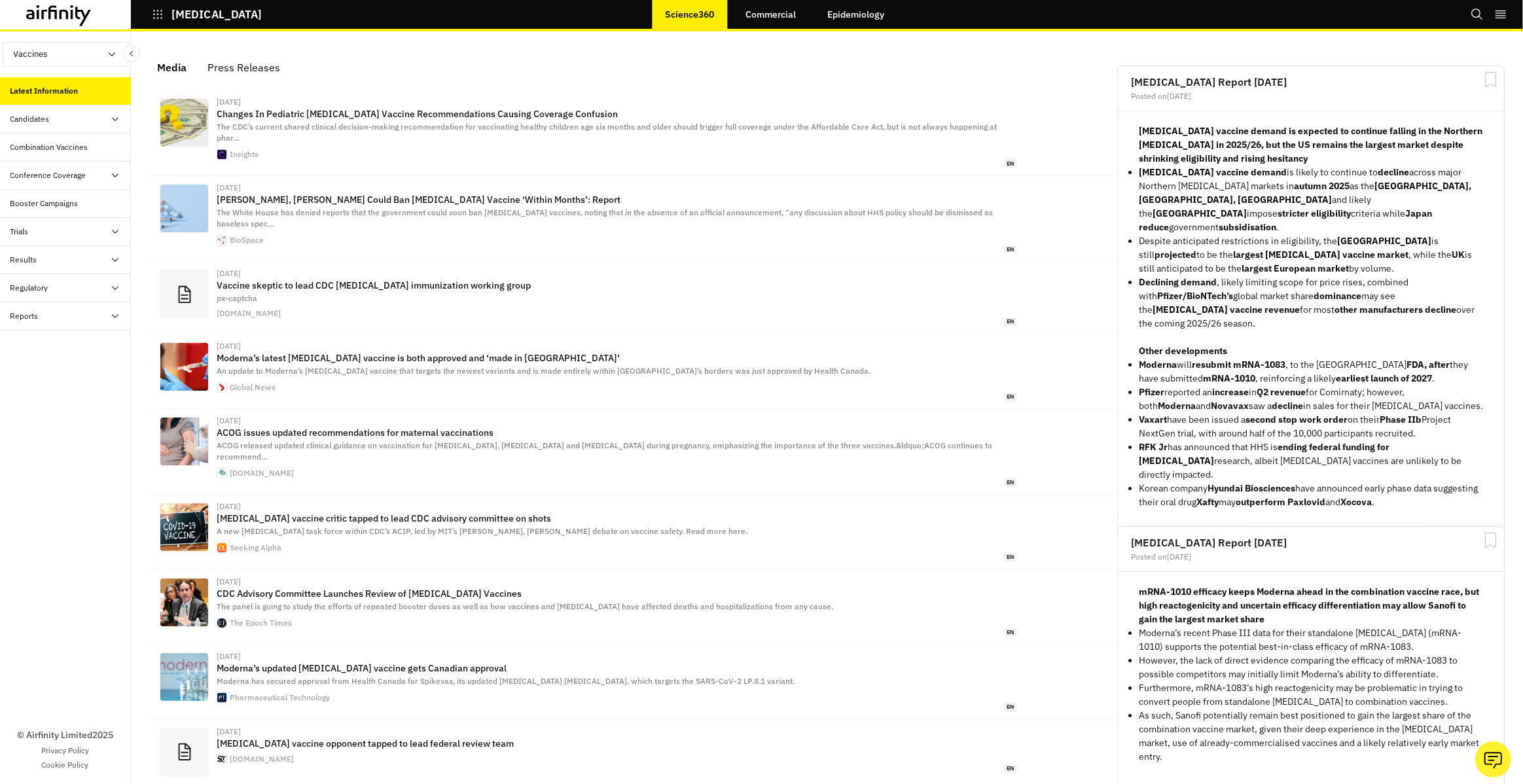
scroll to position [830, 393]
drag, startPoint x: 79, startPoint y: 59, endPoint x: 86, endPoint y: 84, distance: 26.0
click at [79, 59] on button "Vaccines" at bounding box center [65, 54] width 125 height 25
click at [77, 101] on link "Therapeutics" at bounding box center [65, 104] width 124 height 25
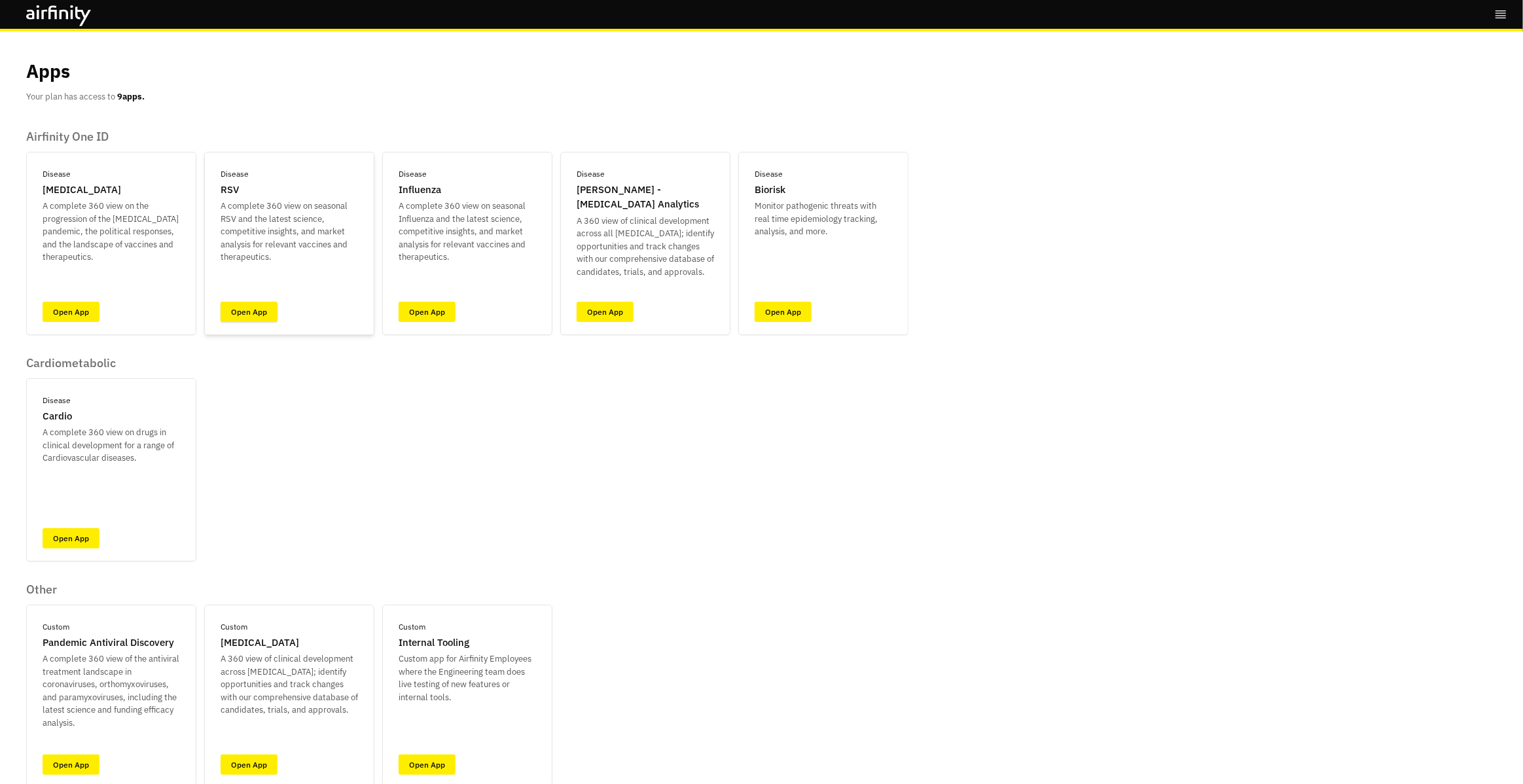
click at [246, 320] on link "Open App" at bounding box center [249, 311] width 57 height 20
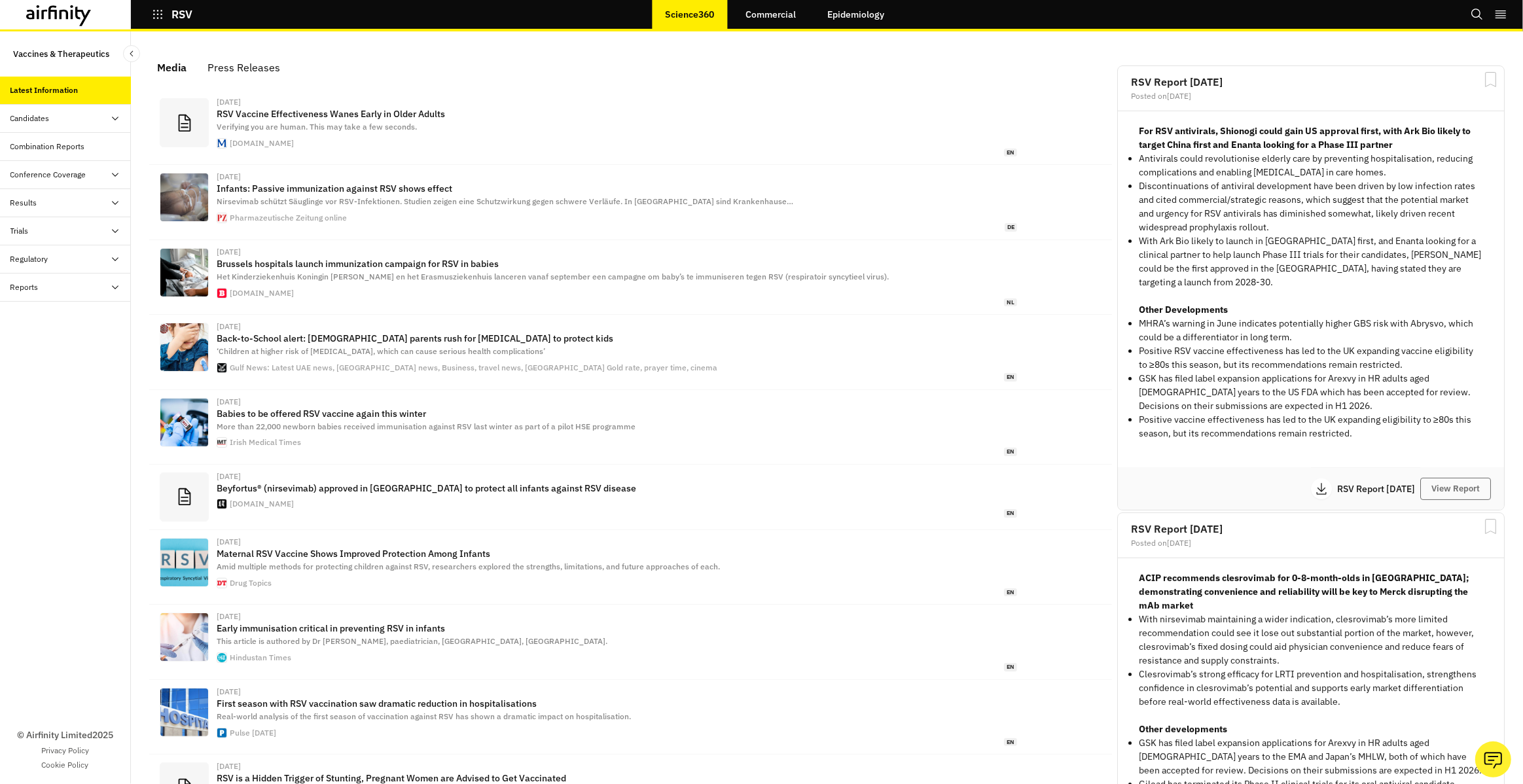
scroll to position [822, 393]
drag, startPoint x: 52, startPoint y: 127, endPoint x: 53, endPoint y: 144, distance: 17.0
click at [52, 128] on div "Candidates" at bounding box center [65, 119] width 131 height 28
click at [53, 145] on div "Dashboard" at bounding box center [40, 147] width 38 height 12
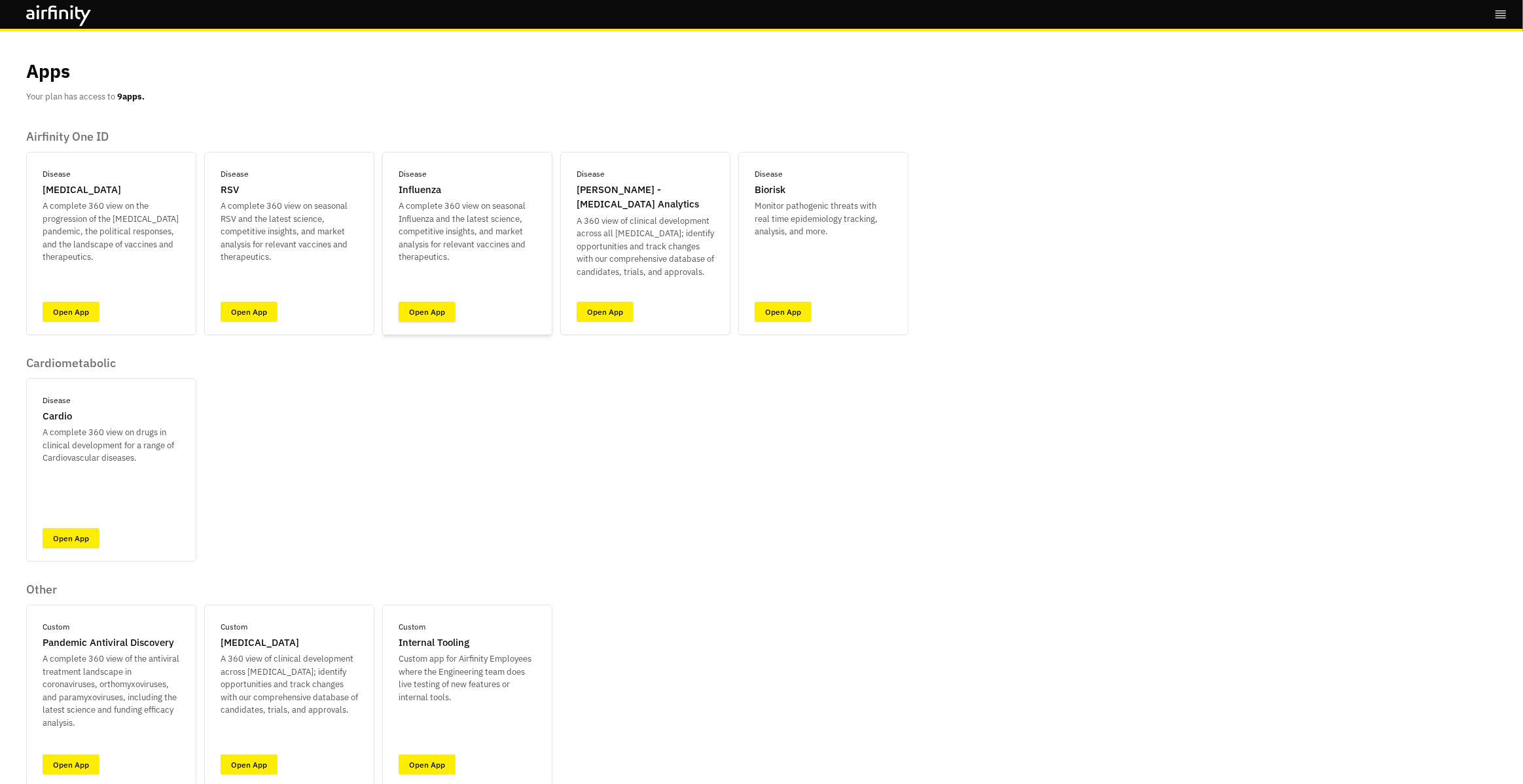
click at [413, 311] on link "Open App" at bounding box center [427, 311] width 57 height 20
click at [625, 311] on link "Open App" at bounding box center [605, 311] width 57 height 20
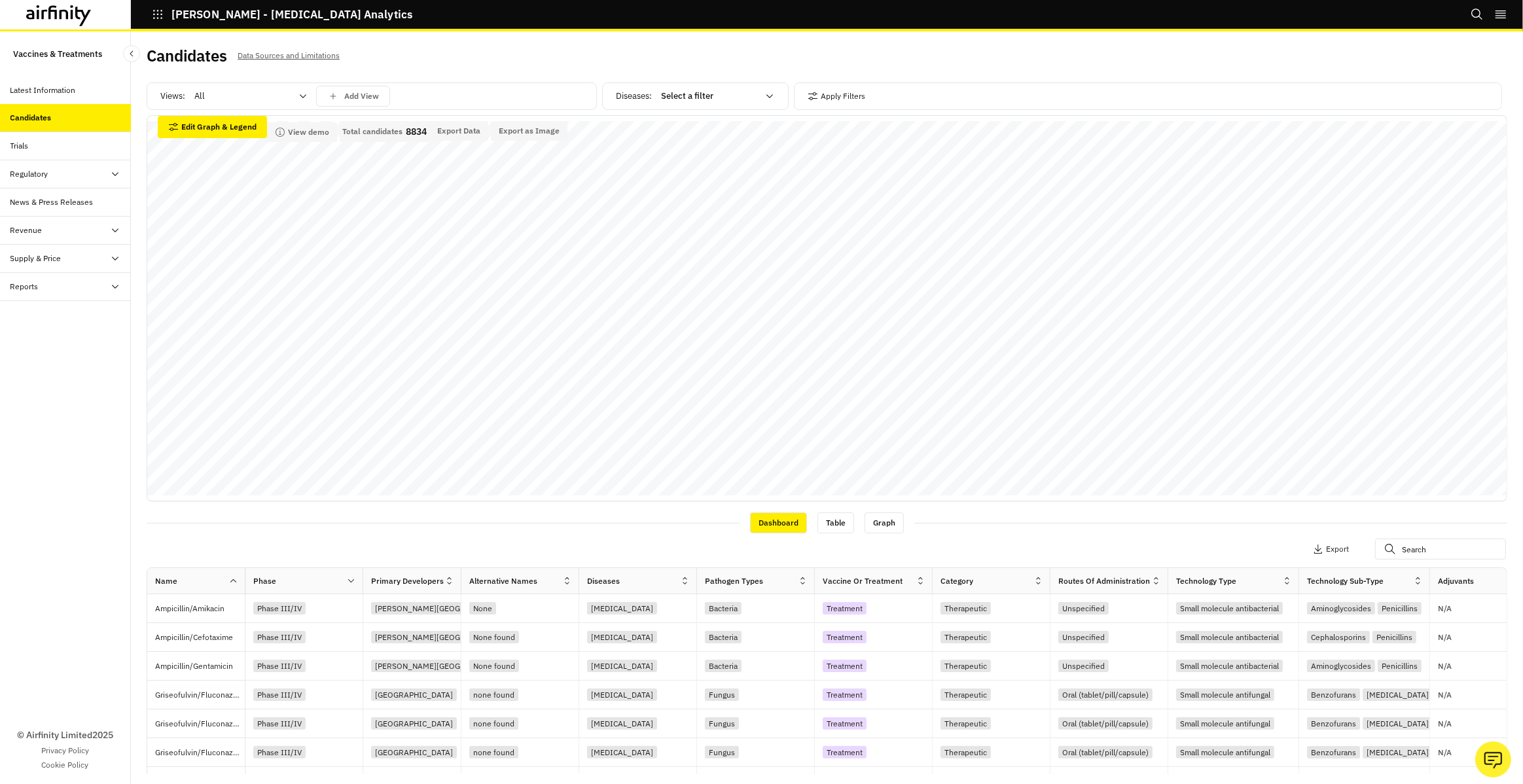
click at [44, 14] on icon at bounding box center [58, 16] width 65 height 21
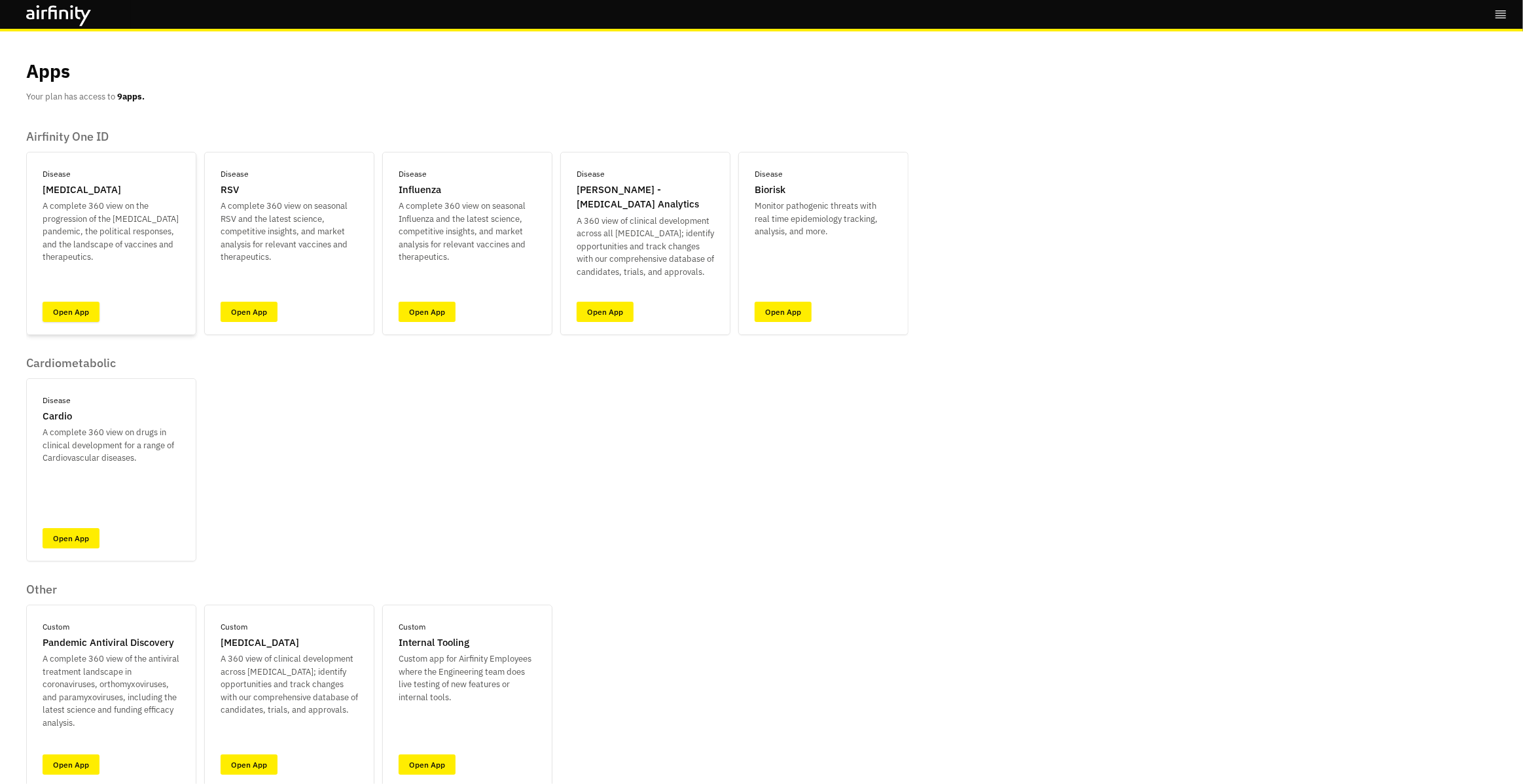
click at [76, 315] on link "Open App" at bounding box center [71, 311] width 57 height 20
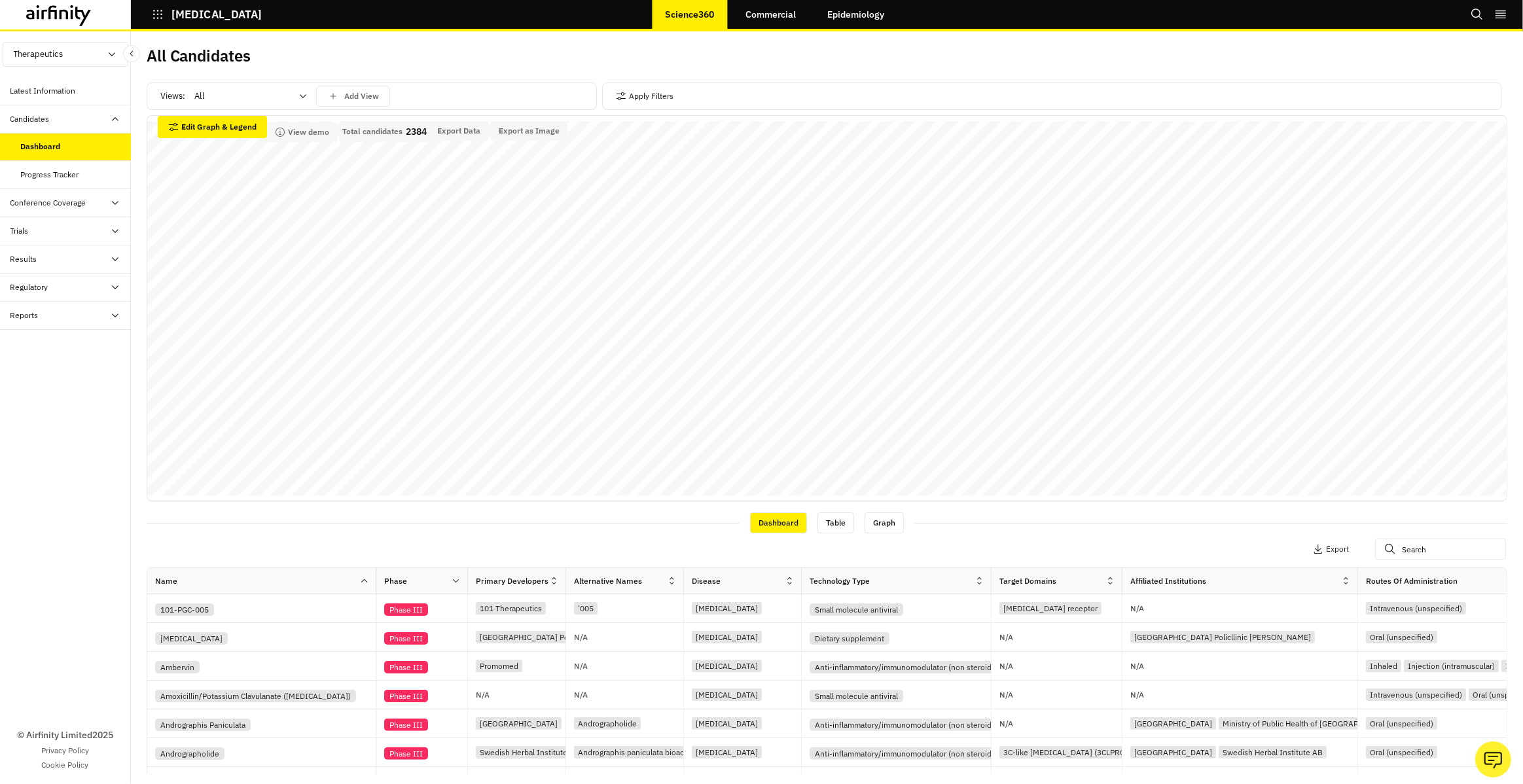
click at [41, 23] on icon at bounding box center [58, 16] width 65 height 21
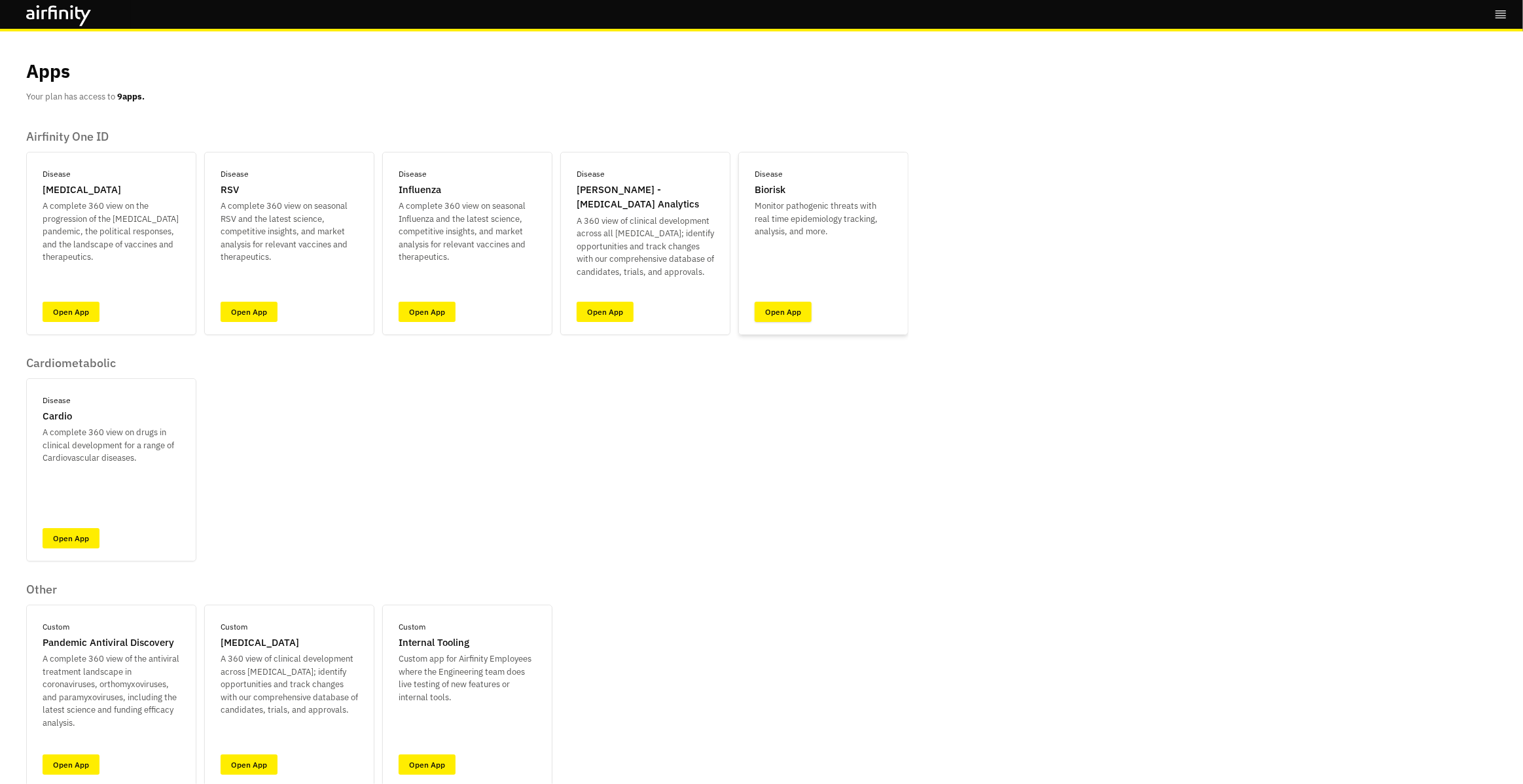
drag, startPoint x: 776, startPoint y: 323, endPoint x: 756, endPoint y: 312, distance: 22.8
click at [776, 323] on div "Disease Biorisk Monitor pathogenic threats with real time epidemiology tracking…" at bounding box center [822, 243] width 170 height 184
click at [762, 309] on link "Open App" at bounding box center [782, 311] width 57 height 20
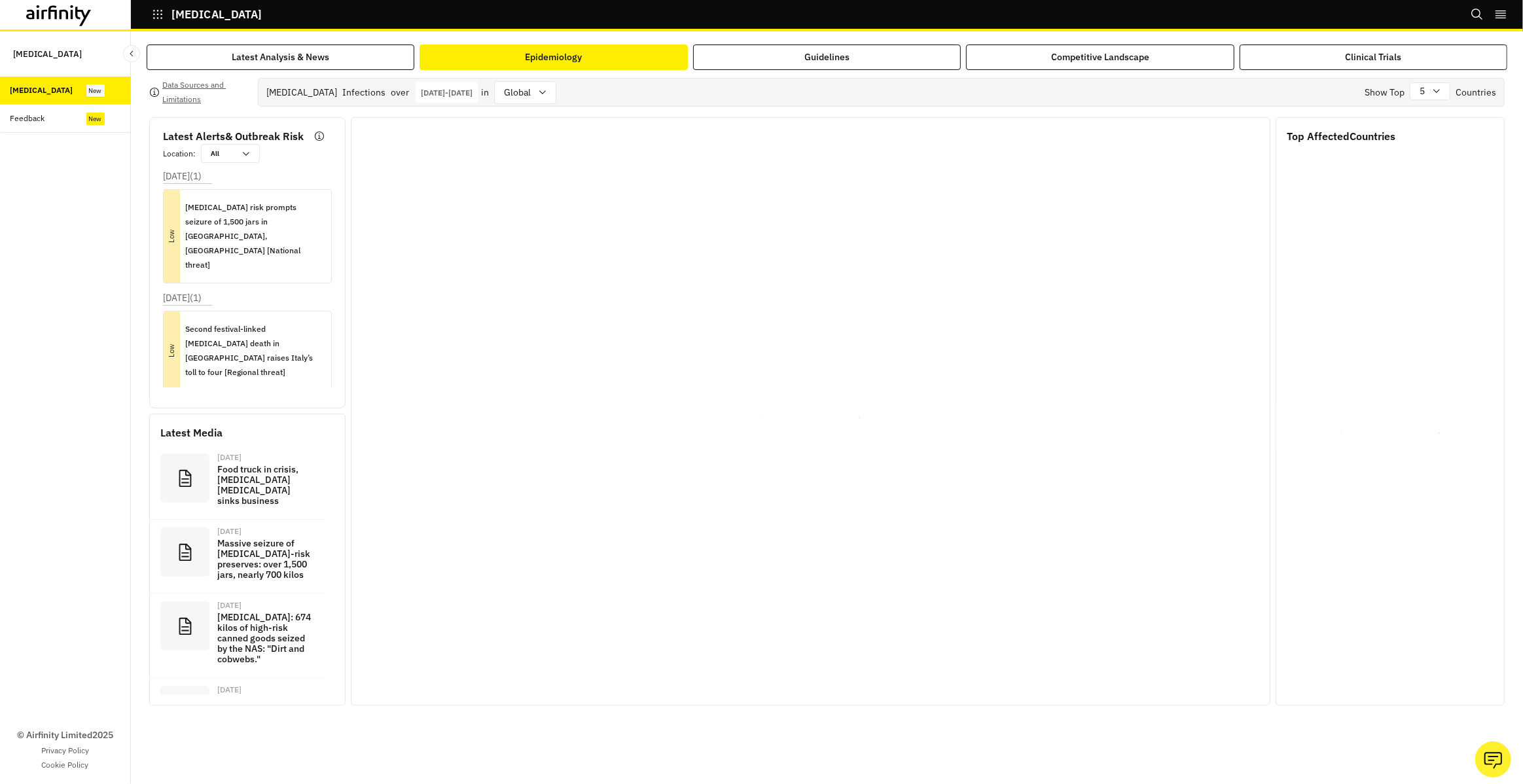
click at [537, 59] on div "Epidemiology" at bounding box center [554, 57] width 57 height 14
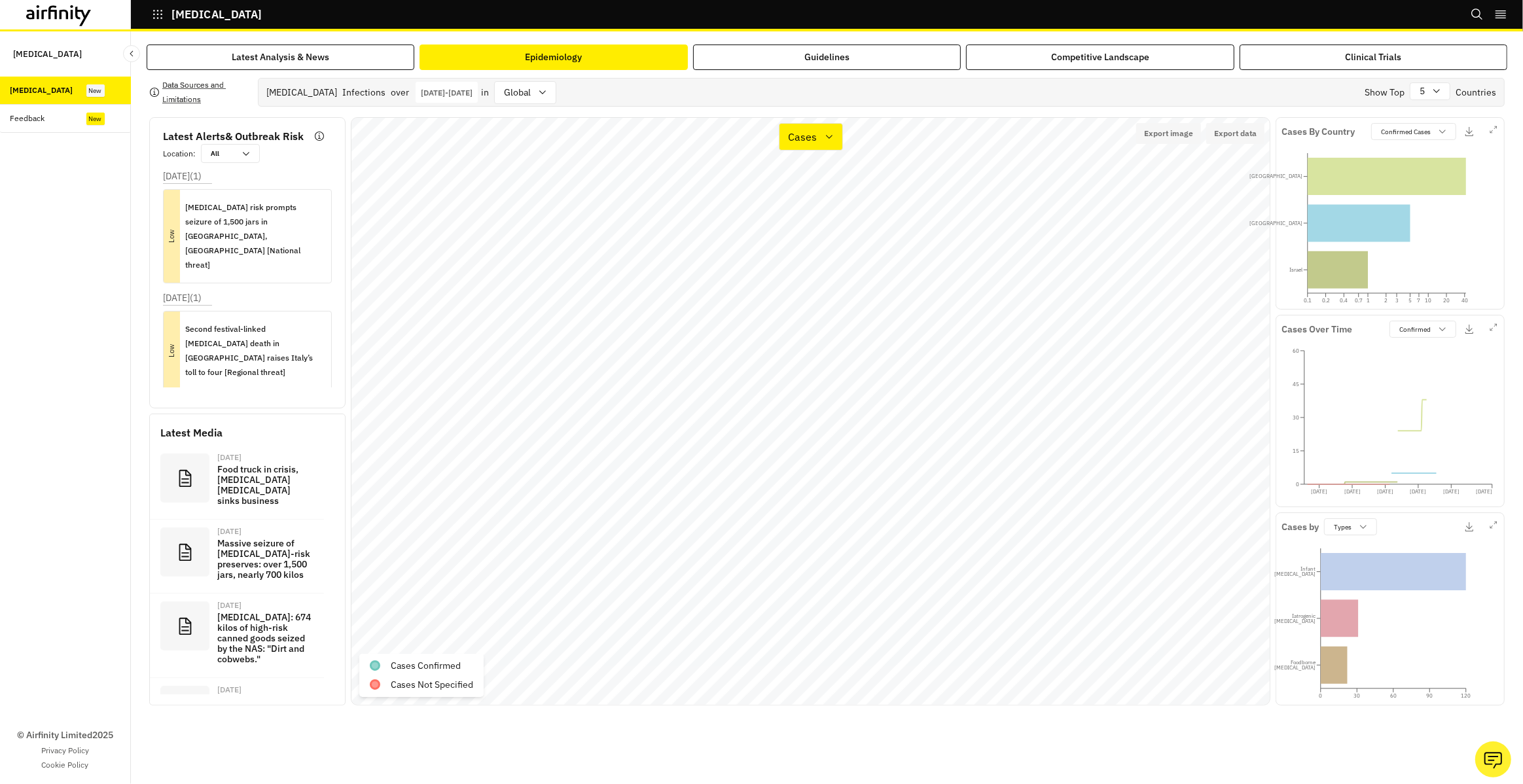
click at [167, 87] on p "Data Sources and Limitations" at bounding box center [205, 92] width 86 height 29
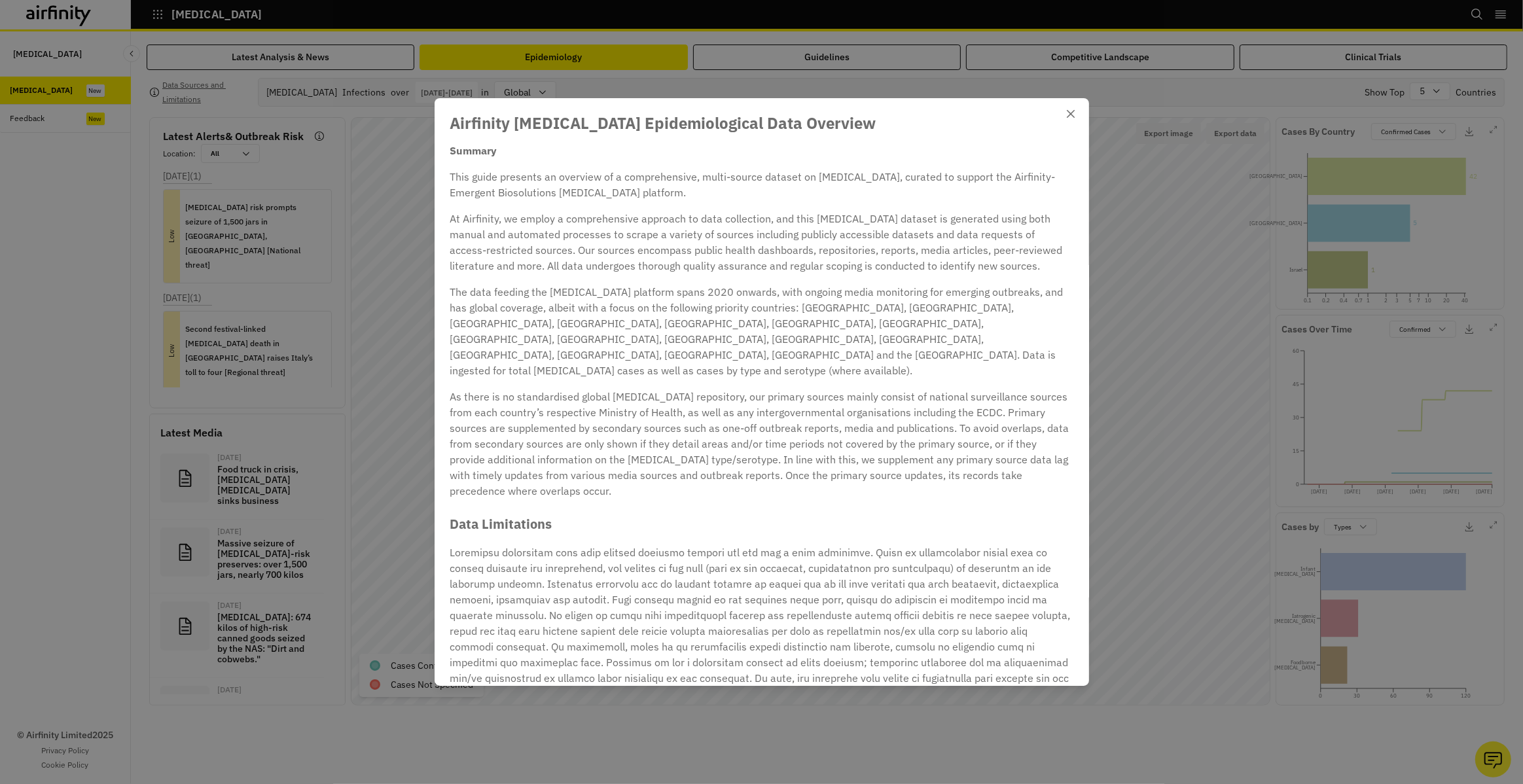
click at [932, 74] on div "Airfinity Botulism Epidemiological Data Overview Summary This guide presents an…" at bounding box center [761, 392] width 1523 height 784
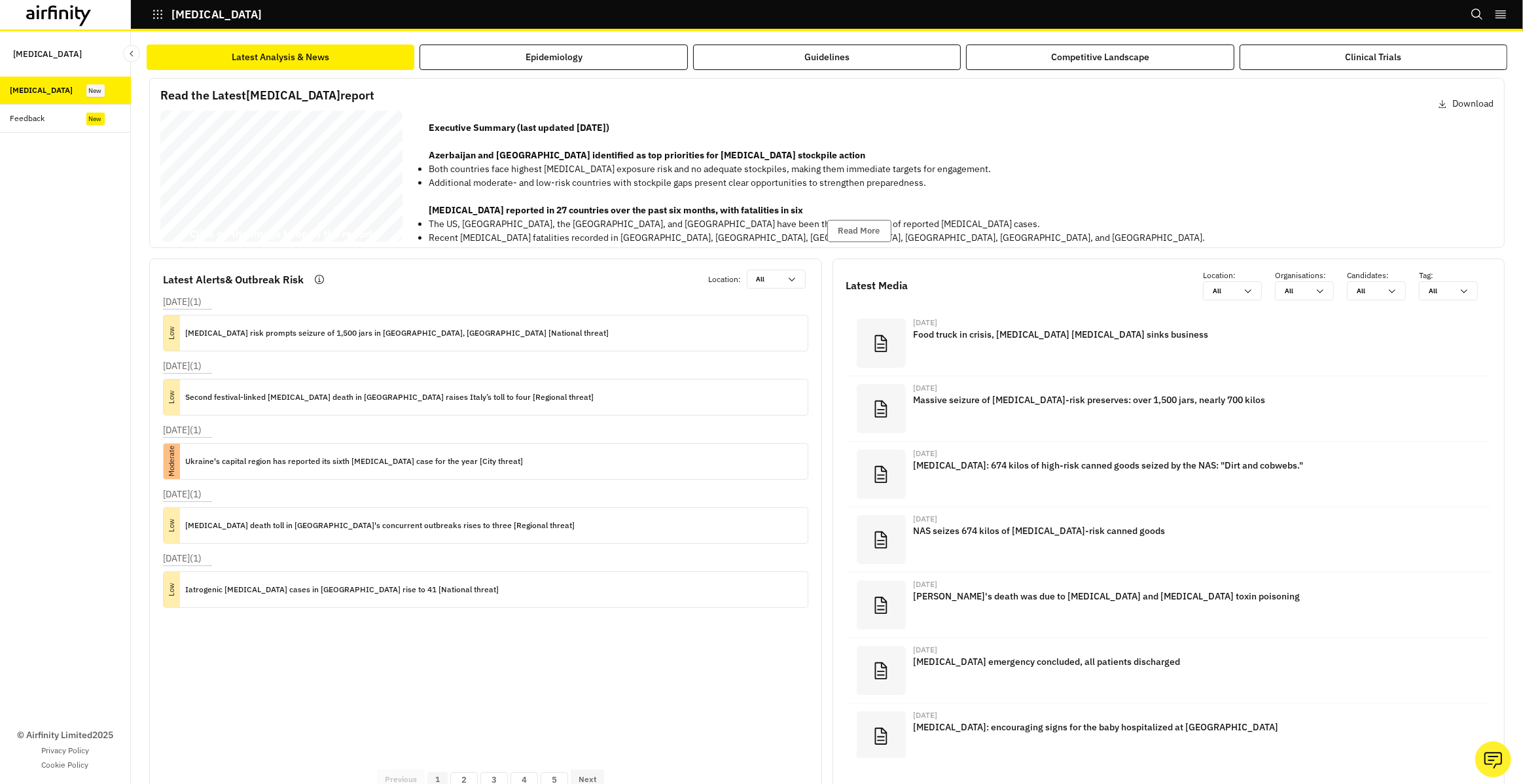
click at [818, 79] on div "Read the Latest [MEDICAL_DATA] report Download [MEDICAL_DATA] Bi - annual Repor…" at bounding box center [827, 162] width 1355 height 170
click at [600, 57] on button "Epidemiology" at bounding box center [553, 57] width 267 height 25
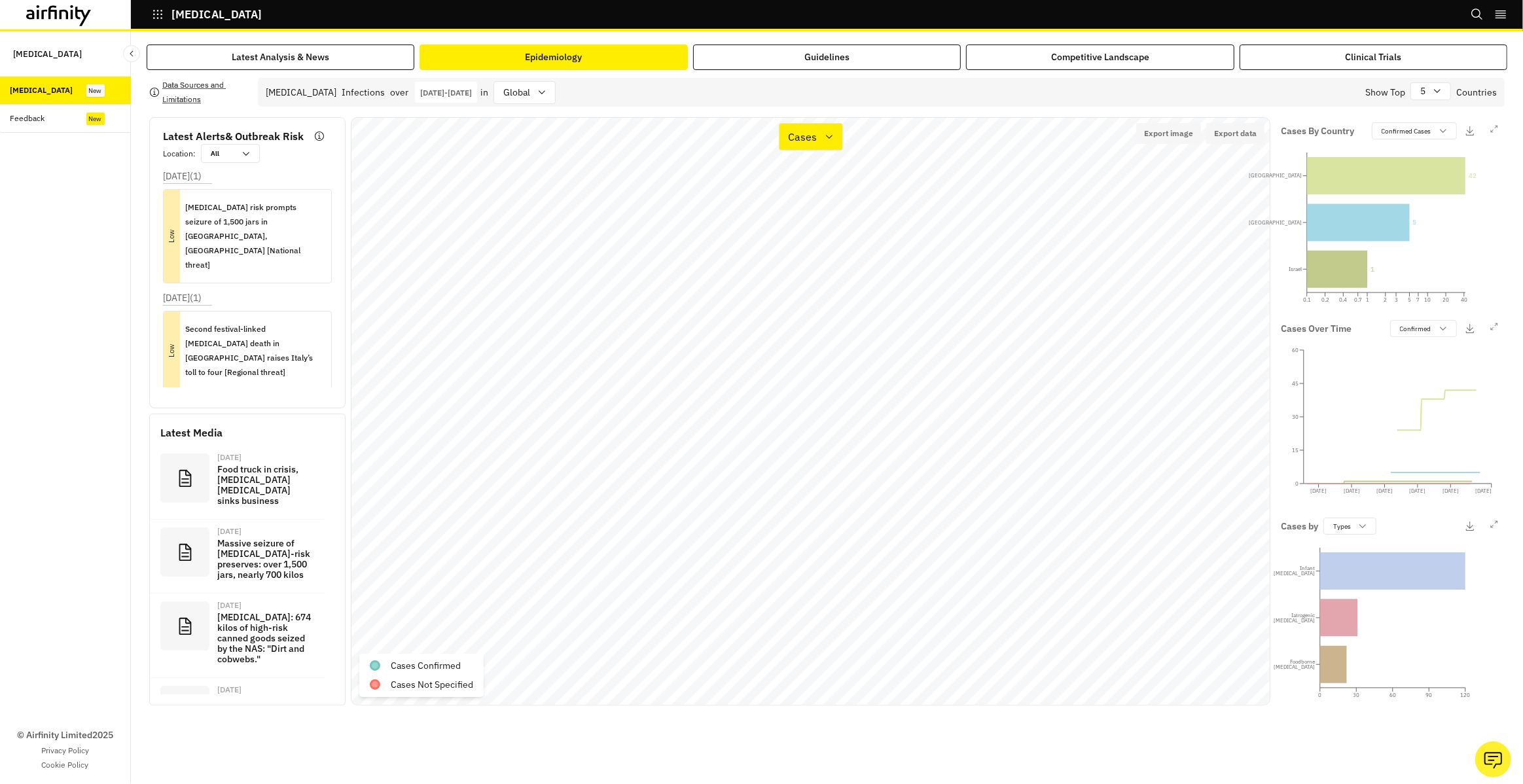
click at [199, 97] on p "Data Sources and Limitations" at bounding box center [205, 92] width 86 height 29
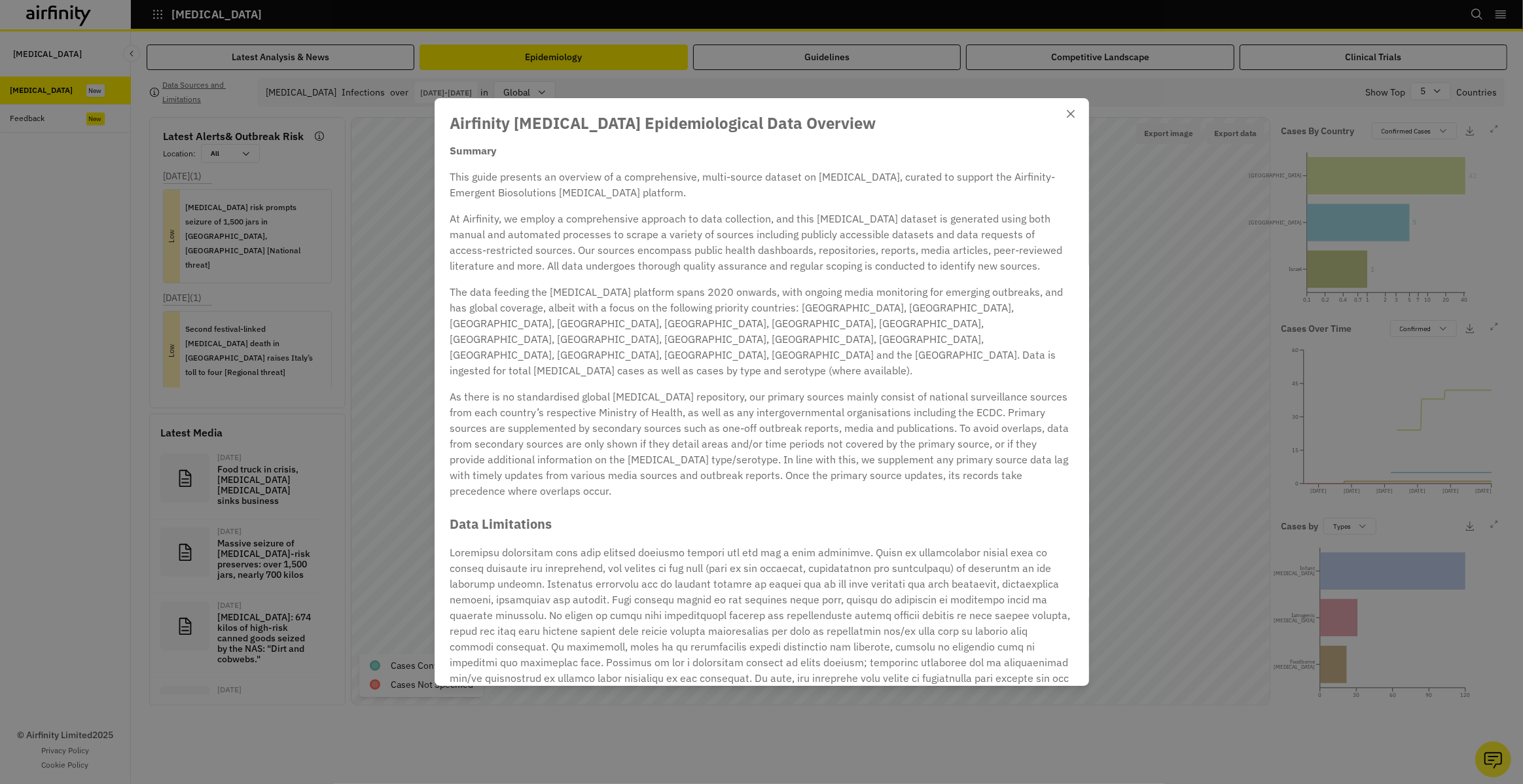
drag, startPoint x: 1064, startPoint y: 115, endPoint x: 1073, endPoint y: 89, distance: 27.5
click at [1066, 114] on button "Close" at bounding box center [1071, 114] width 21 height 21
